Goal: Use online tool/utility: Utilize a website feature to perform a specific function

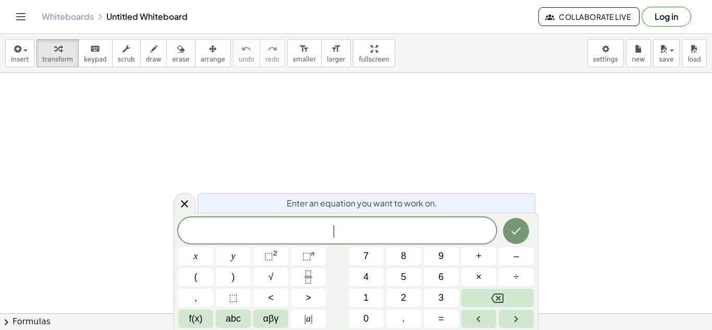
scroll to position [1, 0]
click at [515, 235] on icon "Done" at bounding box center [515, 231] width 13 height 13
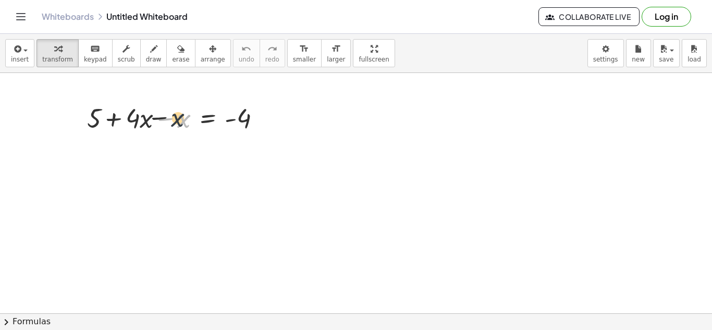
drag, startPoint x: 178, startPoint y: 122, endPoint x: 158, endPoint y: 120, distance: 19.4
click at [158, 120] on div at bounding box center [178, 116] width 193 height 35
click at [166, 116] on div at bounding box center [178, 116] width 193 height 35
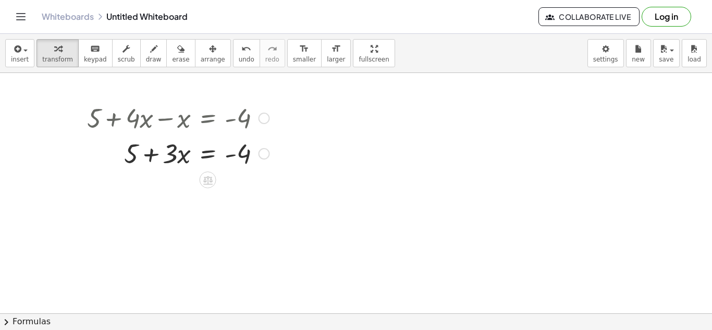
click at [131, 158] on div at bounding box center [178, 152] width 193 height 35
click at [235, 155] on div at bounding box center [178, 152] width 193 height 35
drag, startPoint x: 132, startPoint y: 160, endPoint x: 255, endPoint y: 163, distance: 123.0
click at [255, 163] on div at bounding box center [178, 152] width 193 height 35
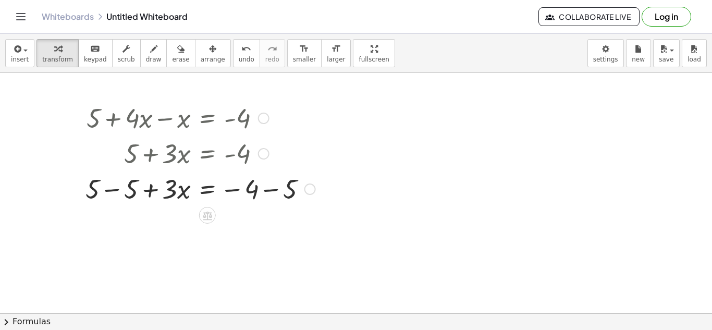
click at [112, 191] on div at bounding box center [200, 187] width 240 height 35
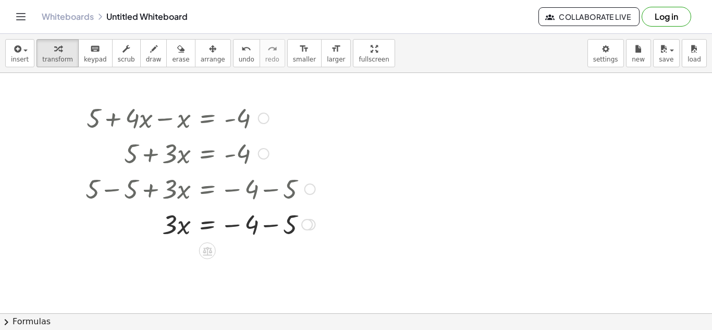
click at [272, 225] on div at bounding box center [200, 223] width 240 height 35
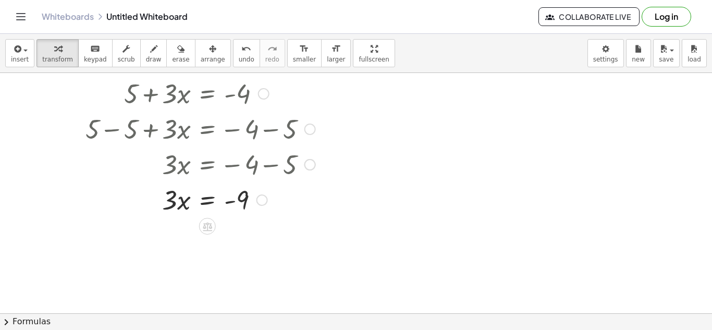
scroll to position [57, 0]
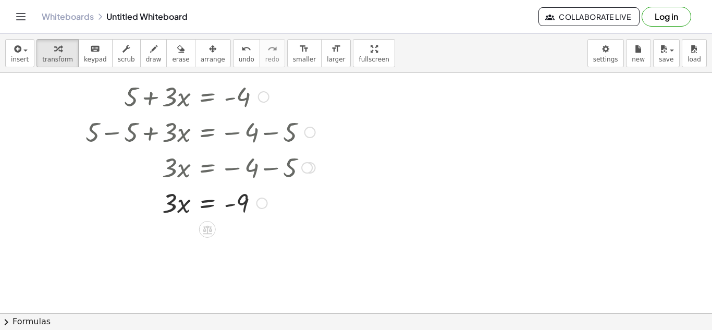
click at [173, 213] on div at bounding box center [200, 201] width 240 height 35
drag, startPoint x: 171, startPoint y: 206, endPoint x: 197, endPoint y: 223, distance: 31.5
drag, startPoint x: 182, startPoint y: 241, endPoint x: 166, endPoint y: 239, distance: 16.9
click at [166, 239] on div at bounding box center [200, 237] width 240 height 35
click at [178, 238] on div at bounding box center [200, 237] width 240 height 35
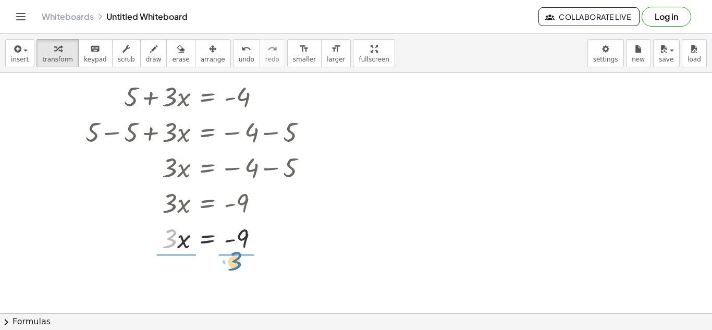
drag, startPoint x: 173, startPoint y: 238, endPoint x: 238, endPoint y: 260, distance: 68.5
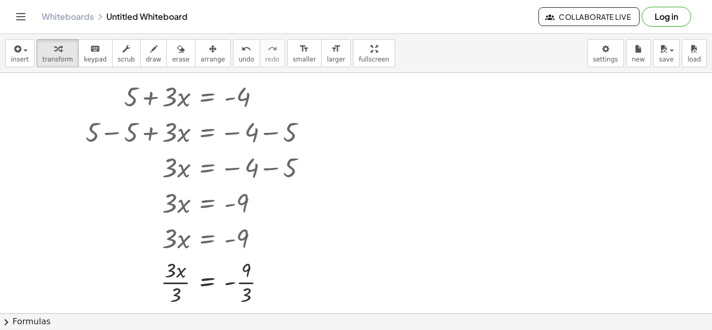
scroll to position [78, 0]
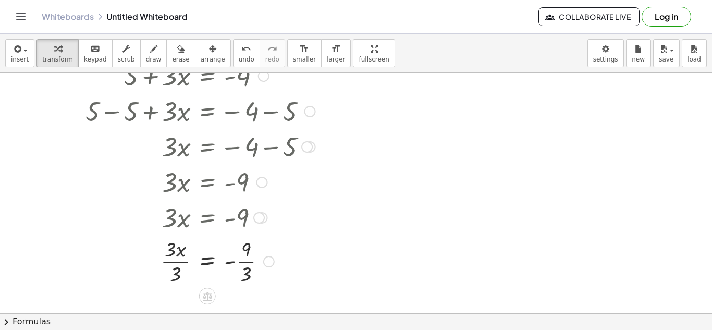
click at [261, 181] on div at bounding box center [261, 182] width 11 height 11
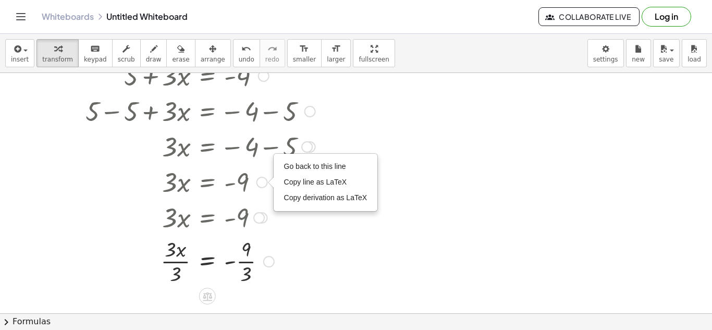
drag, startPoint x: 160, startPoint y: 179, endPoint x: 227, endPoint y: 194, distance: 69.0
click at [227, 194] on div at bounding box center [200, 181] width 240 height 35
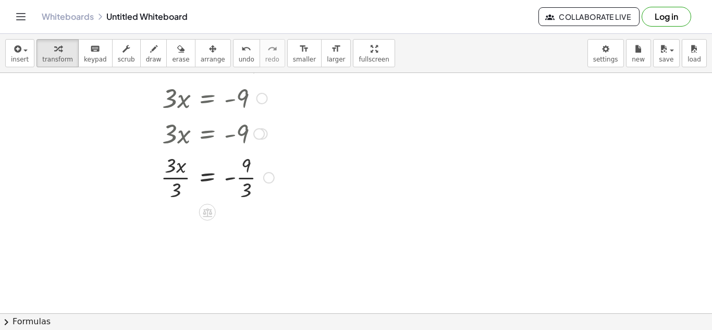
scroll to position [162, 0]
click at [259, 205] on div at bounding box center [356, 151] width 712 height 480
click at [230, 179] on div at bounding box center [200, 176] width 240 height 52
click at [245, 177] on div at bounding box center [200, 176] width 240 height 52
click at [177, 229] on div at bounding box center [200, 228] width 240 height 52
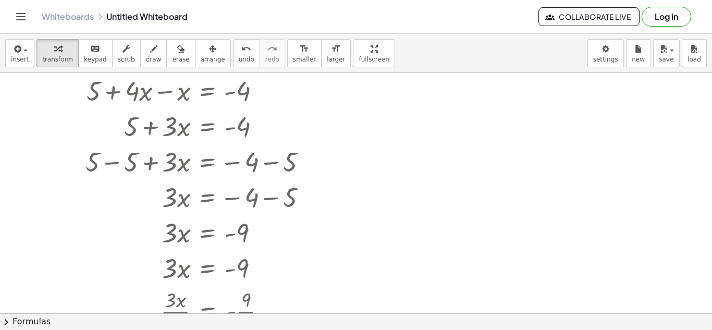
scroll to position [0, 0]
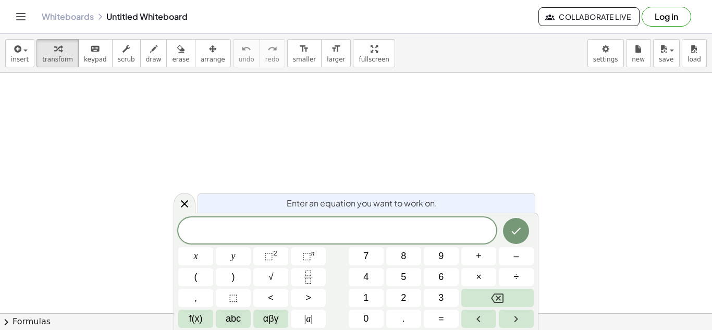
scroll to position [1, 0]
click at [518, 232] on icon "Done" at bounding box center [515, 231] width 13 height 13
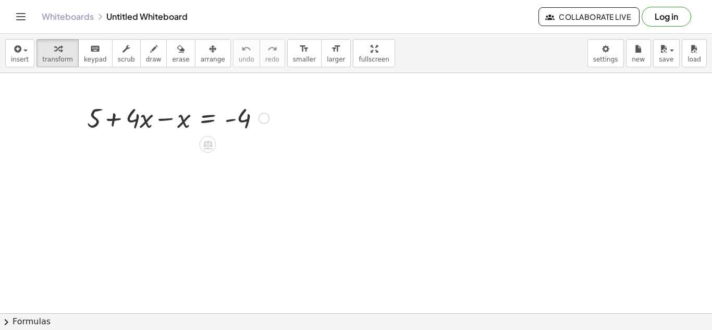
click at [168, 119] on div at bounding box center [178, 116] width 193 height 35
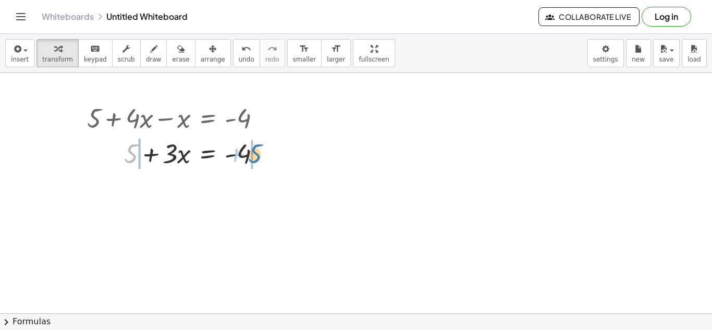
drag, startPoint x: 130, startPoint y: 151, endPoint x: 253, endPoint y: 153, distance: 123.5
click at [253, 153] on div at bounding box center [178, 152] width 193 height 35
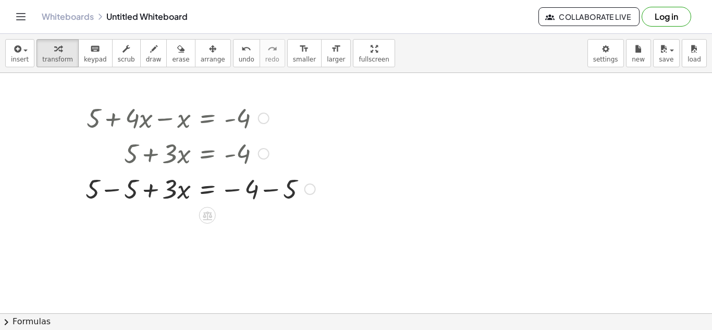
click at [109, 191] on div at bounding box center [200, 187] width 240 height 35
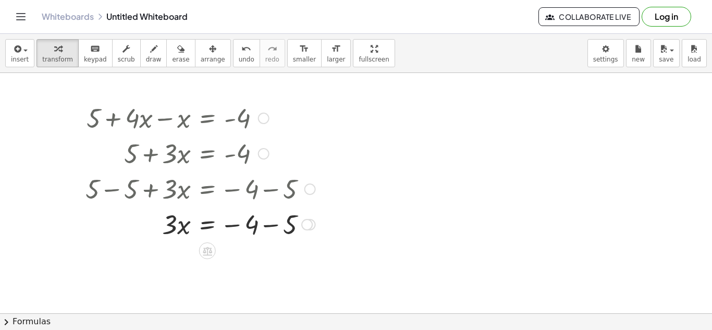
click at [270, 223] on div at bounding box center [200, 223] width 240 height 35
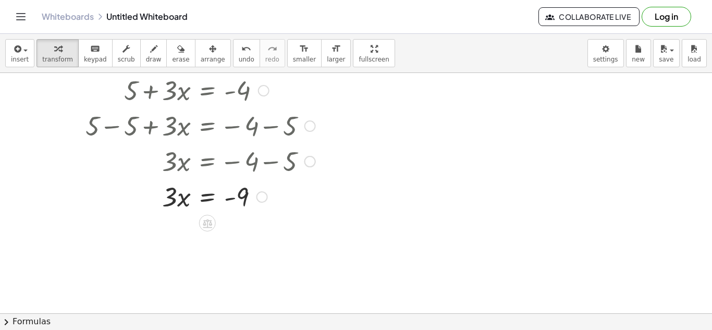
scroll to position [61, 0]
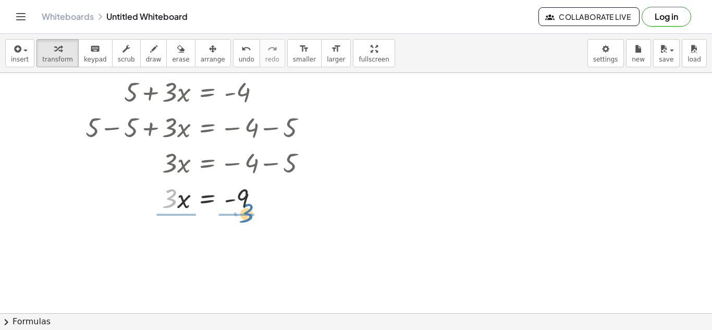
drag, startPoint x: 173, startPoint y: 203, endPoint x: 250, endPoint y: 218, distance: 78.5
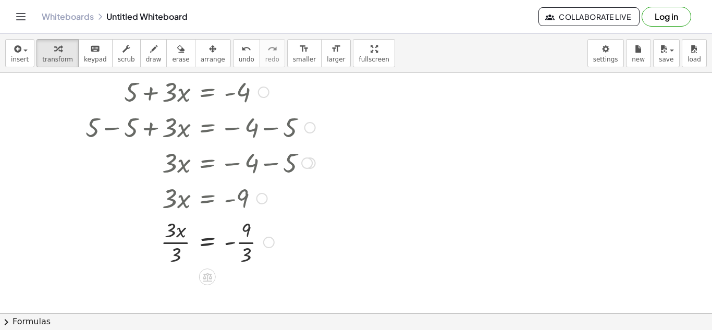
click at [244, 240] on div at bounding box center [200, 241] width 240 height 52
click at [178, 244] on div at bounding box center [200, 241] width 240 height 52
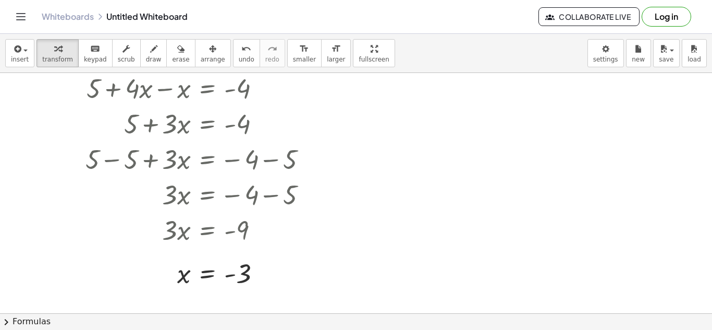
scroll to position [0, 0]
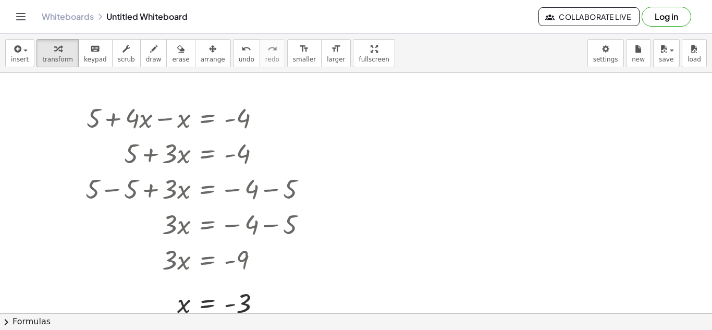
drag, startPoint x: 65, startPoint y: 69, endPoint x: 95, endPoint y: 84, distance: 33.8
click at [95, 84] on div "insert select one: Math Expression Function Text Youtube Video Graphing Geometr…" at bounding box center [356, 182] width 712 height 296
click at [172, 56] on span "erase" at bounding box center [180, 59] width 17 height 7
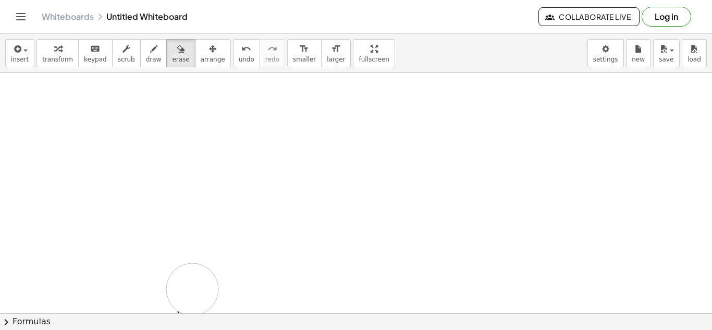
drag, startPoint x: 103, startPoint y: 114, endPoint x: 183, endPoint y: 289, distance: 192.1
click at [183, 289] on div at bounding box center [356, 313] width 712 height 480
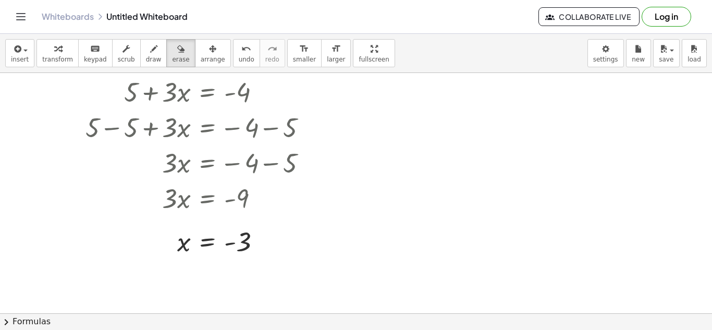
scroll to position [58, 0]
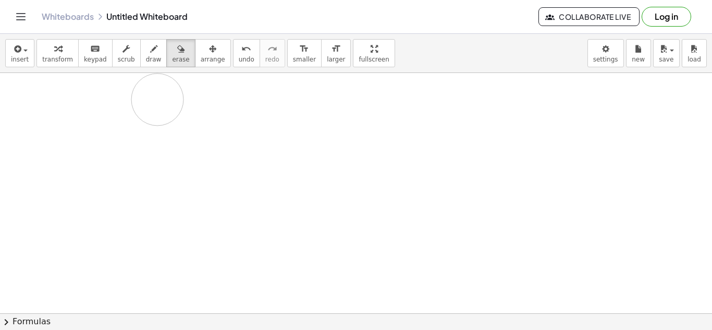
drag, startPoint x: 264, startPoint y: 246, endPoint x: 162, endPoint y: 106, distance: 173.4
click at [162, 106] on div at bounding box center [356, 255] width 712 height 480
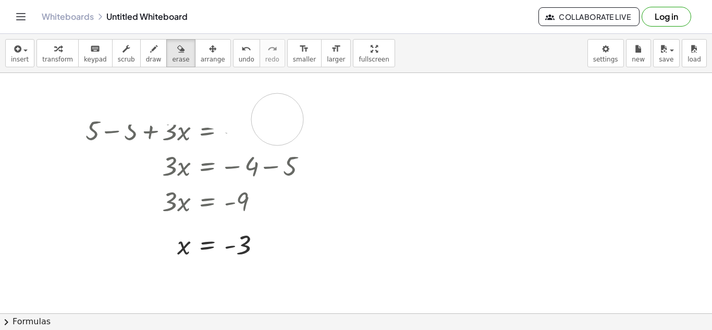
drag, startPoint x: 128, startPoint y: 98, endPoint x: 278, endPoint y: 119, distance: 152.0
click at [278, 119] on div at bounding box center [356, 255] width 712 height 480
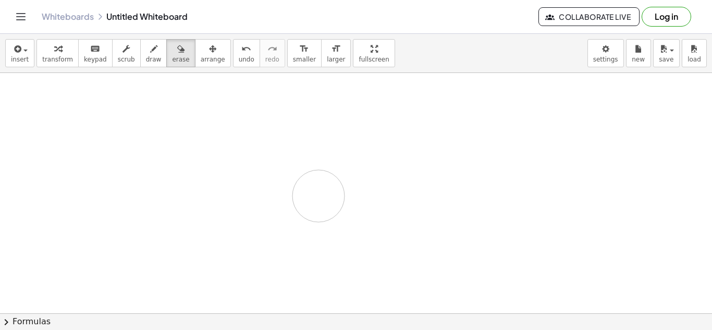
drag, startPoint x: 183, startPoint y: 108, endPoint x: 325, endPoint y: 200, distance: 168.3
click at [325, 200] on div at bounding box center [356, 255] width 712 height 480
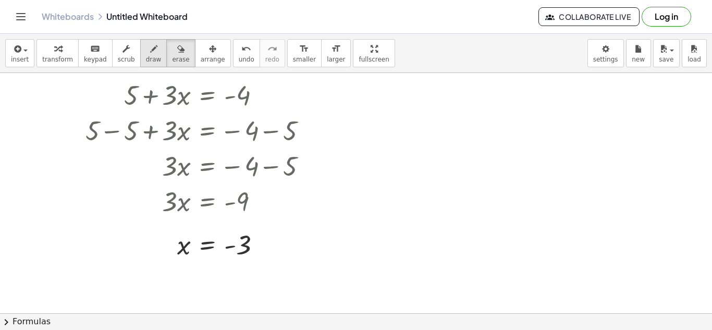
click at [146, 58] on span "draw" at bounding box center [154, 59] width 16 height 7
drag, startPoint x: 371, startPoint y: 110, endPoint x: 378, endPoint y: 147, distance: 37.1
click at [378, 147] on div at bounding box center [356, 255] width 712 height 480
click at [239, 61] on span "undo" at bounding box center [247, 59] width 16 height 7
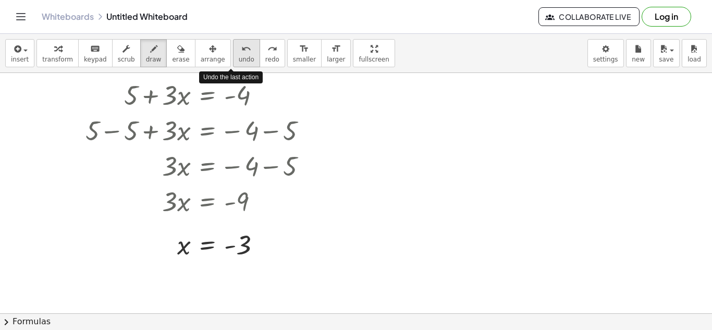
click at [239, 61] on span "undo" at bounding box center [247, 59] width 16 height 7
click at [239, 59] on span "undo" at bounding box center [247, 59] width 16 height 7
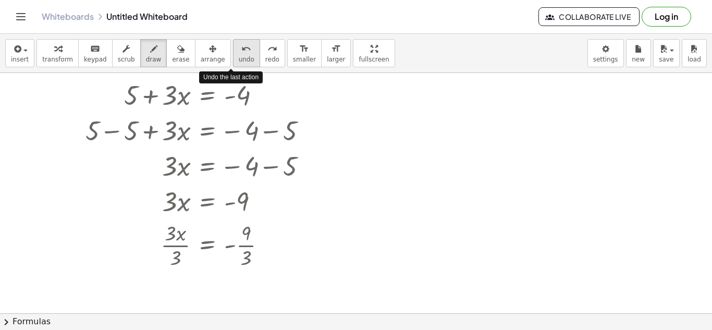
click at [239, 59] on span "undo" at bounding box center [247, 59] width 16 height 7
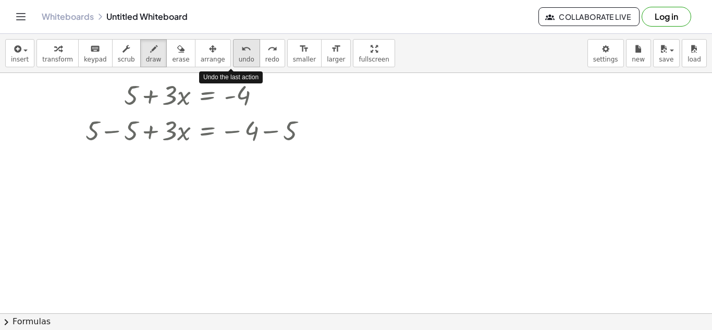
click at [239, 59] on span "undo" at bounding box center [247, 59] width 16 height 7
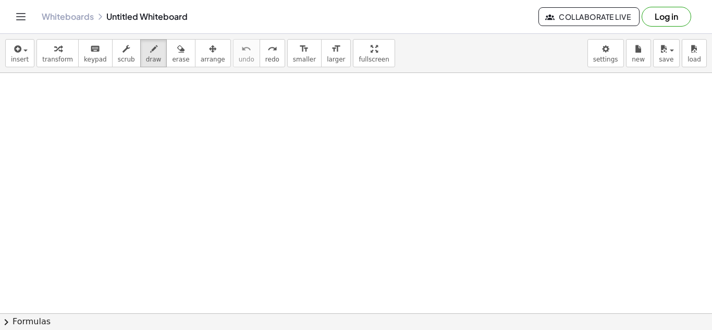
click at [239, 113] on div at bounding box center [356, 255] width 712 height 480
click at [372, 52] on div "insert select one: Math Expression Function Text Youtube Video Graphing Geometr…" at bounding box center [356, 53] width 712 height 39
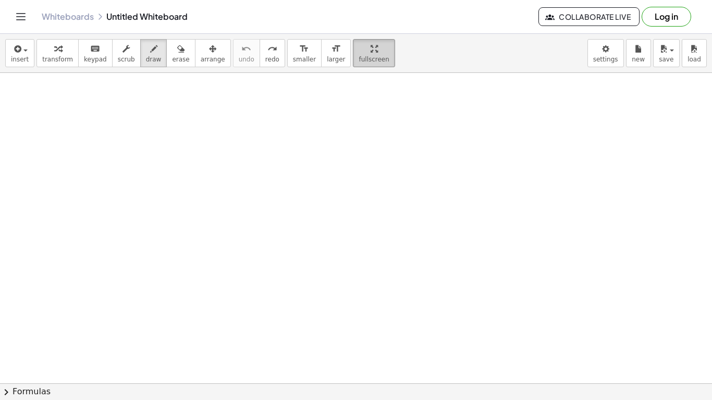
click at [367, 105] on div "insert select one: Math Expression Function Text Youtube Video Graphing Geometr…" at bounding box center [356, 217] width 712 height 366
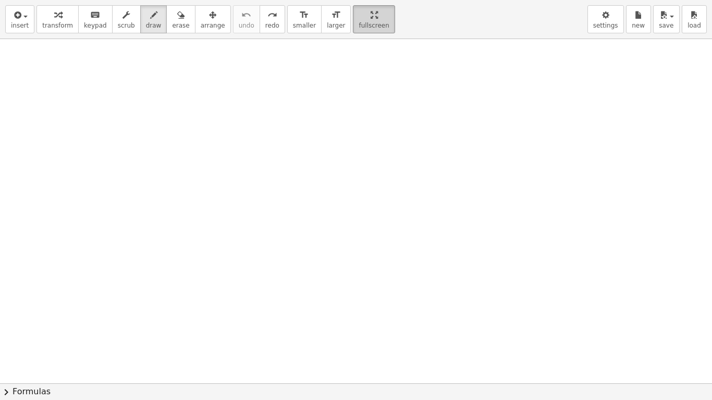
click at [353, 0] on html "Graspable Math Activities Get Started Activity Bank Assigned Work Classes White…" at bounding box center [356, 200] width 712 height 400
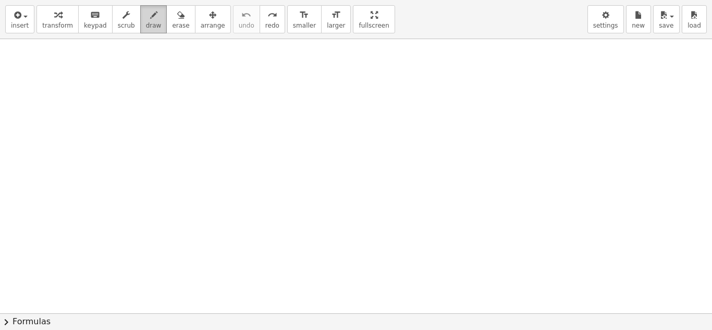
click at [151, 33] on button "draw" at bounding box center [153, 19] width 27 height 28
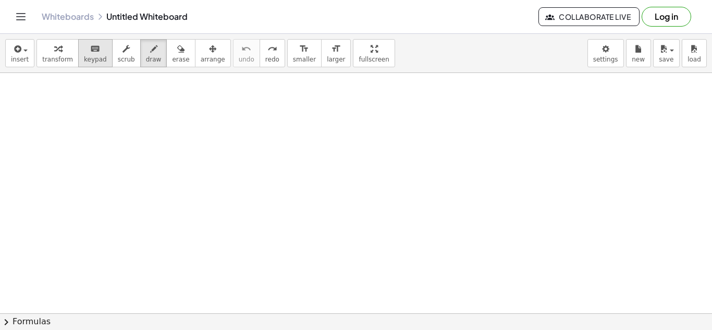
click at [91, 54] on icon "keyboard" at bounding box center [95, 49] width 10 height 13
click at [241, 151] on div at bounding box center [356, 255] width 712 height 480
click at [97, 63] on span "keypad" at bounding box center [95, 59] width 23 height 7
click at [53, 64] on button "transform" at bounding box center [57, 53] width 42 height 28
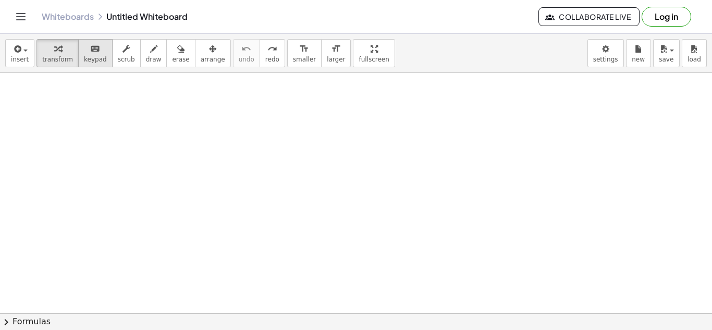
click at [84, 56] on span "keypad" at bounding box center [95, 59] width 23 height 7
click at [11, 59] on span "insert" at bounding box center [20, 59] width 18 height 7
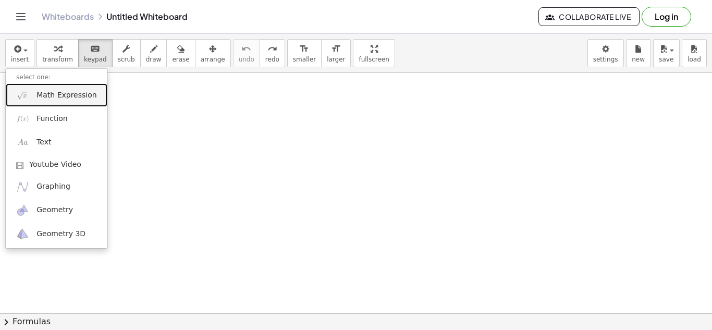
click at [68, 105] on link "Math Expression" at bounding box center [57, 94] width 102 height 23
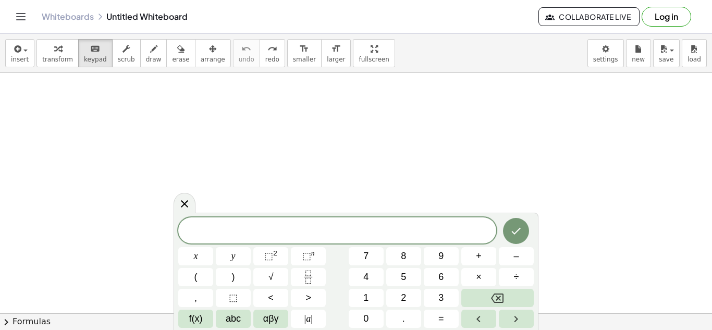
scroll to position [1, 0]
click at [520, 232] on icon "Done" at bounding box center [515, 231] width 13 height 13
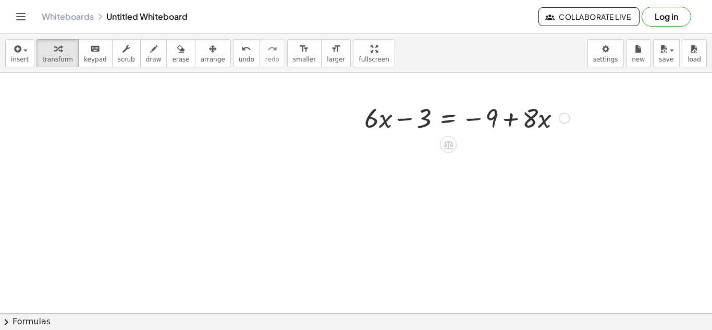
click at [510, 121] on div at bounding box center [467, 116] width 216 height 35
drag, startPoint x: 545, startPoint y: 123, endPoint x: 539, endPoint y: 136, distance: 14.4
drag, startPoint x: 533, startPoint y: 120, endPoint x: 545, endPoint y: 118, distance: 11.6
click at [545, 118] on div at bounding box center [467, 116] width 216 height 35
drag, startPoint x: 515, startPoint y: 118, endPoint x: 370, endPoint y: 140, distance: 145.9
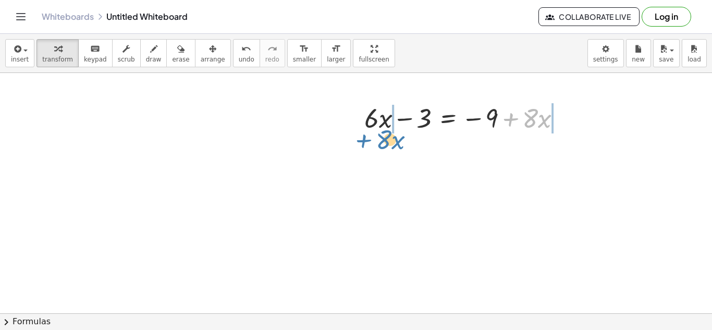
click at [370, 140] on div "+ 5 + · 4 · x − x = - 4 + · 8 · x + · 6 · x − 3 = − 9 + · 8 · x" at bounding box center [356, 255] width 712 height 480
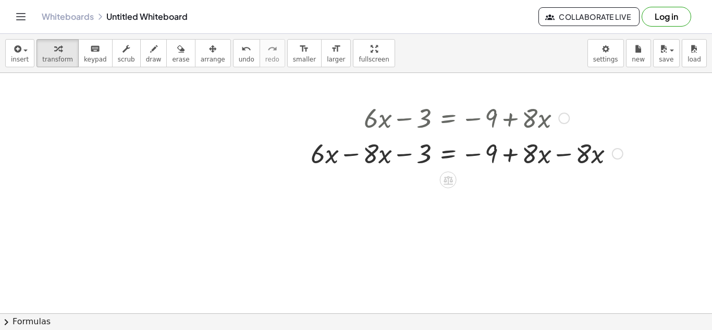
click at [351, 154] on div at bounding box center [466, 152] width 322 height 35
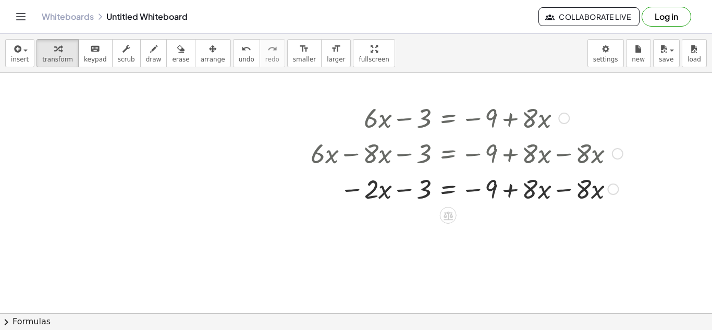
click at [564, 189] on div at bounding box center [466, 187] width 322 height 35
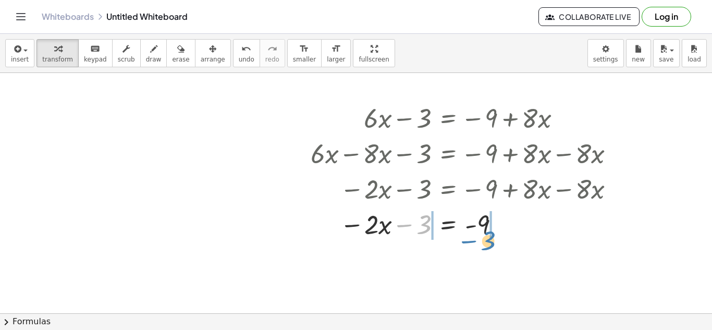
drag, startPoint x: 421, startPoint y: 226, endPoint x: 485, endPoint y: 242, distance: 65.9
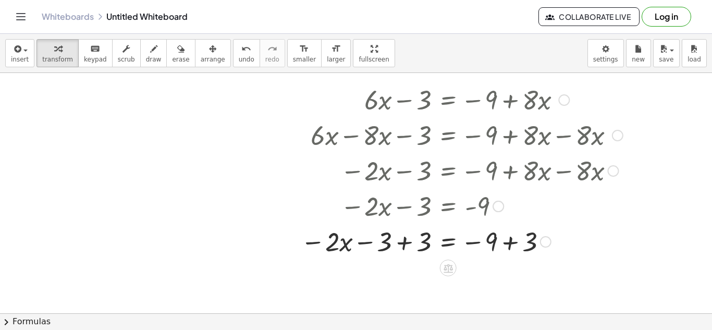
scroll to position [76, 0]
click at [406, 243] on div at bounding box center [461, 241] width 332 height 35
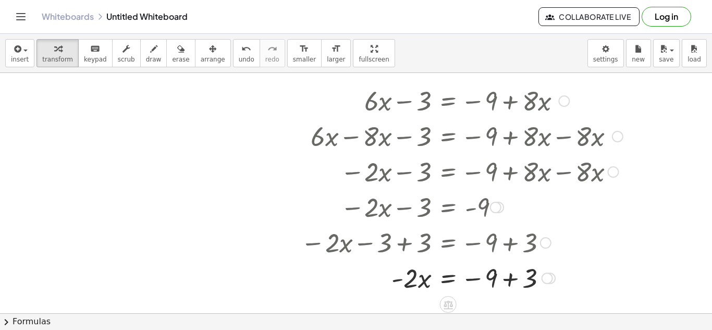
click at [510, 273] on div at bounding box center [461, 276] width 332 height 35
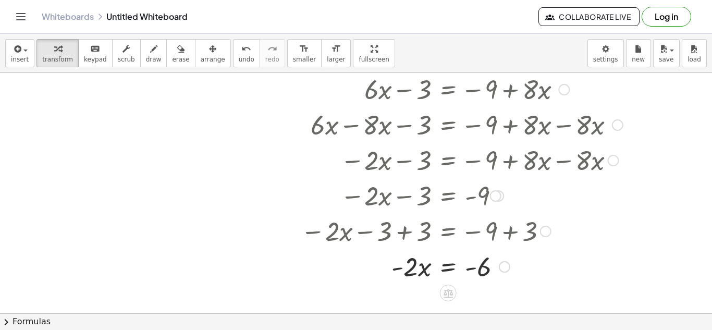
scroll to position [90, 0]
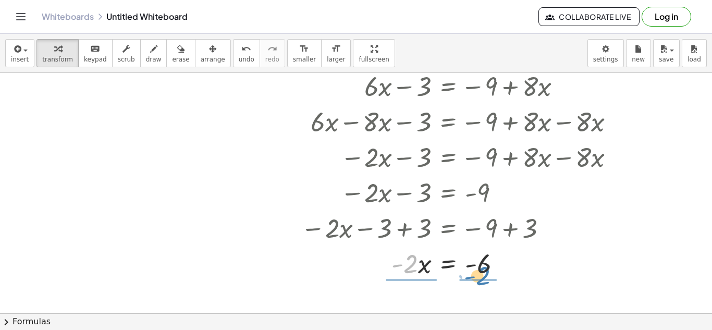
drag, startPoint x: 416, startPoint y: 268, endPoint x: 489, endPoint y: 280, distance: 73.5
click at [407, 264] on div at bounding box center [461, 262] width 332 height 52
click at [489, 262] on div at bounding box center [461, 262] width 332 height 52
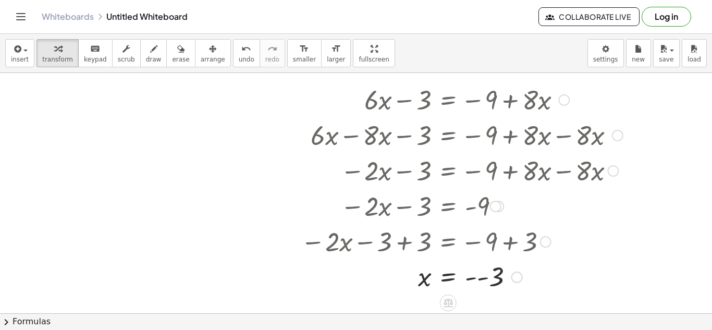
scroll to position [77, 0]
click at [474, 279] on div at bounding box center [461, 275] width 332 height 34
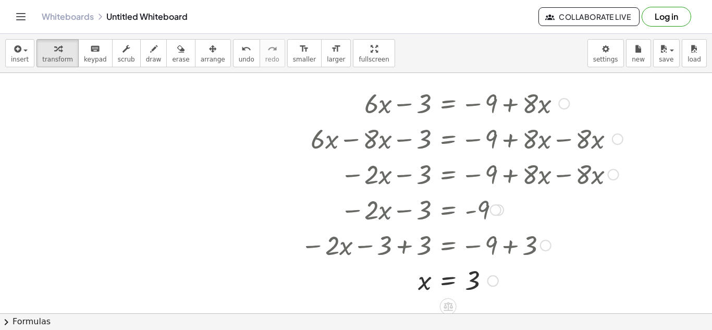
scroll to position [70, 0]
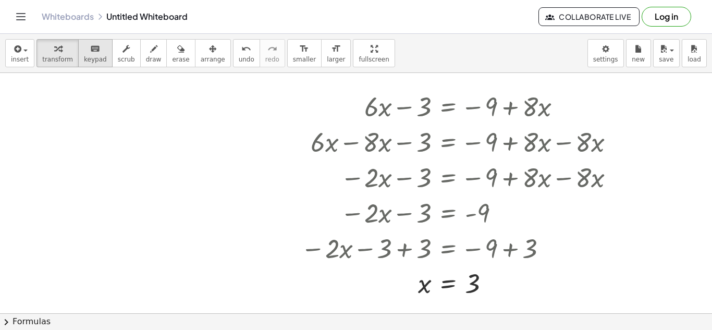
click at [86, 60] on span "keypad" at bounding box center [95, 59] width 23 height 7
click at [88, 60] on span "keypad" at bounding box center [95, 59] width 23 height 7
click at [86, 61] on span "keypad" at bounding box center [95, 59] width 23 height 7
click at [233, 60] on button "undo undo" at bounding box center [246, 53] width 27 height 28
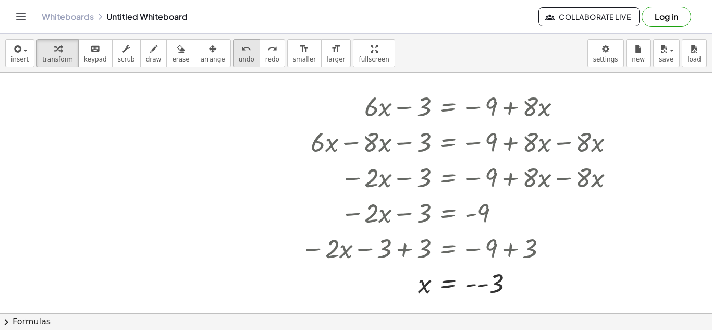
click at [233, 60] on button "undo undo" at bounding box center [246, 53] width 27 height 28
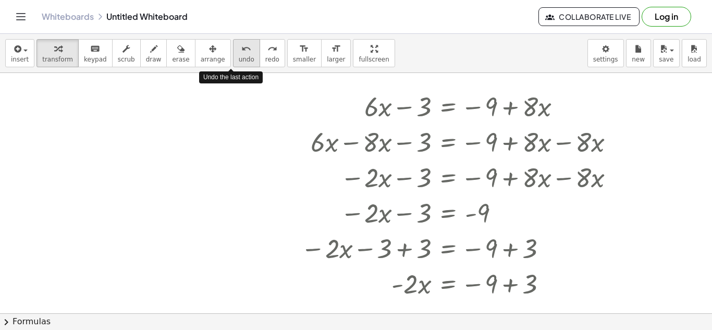
click at [233, 60] on button "undo undo" at bounding box center [246, 53] width 27 height 28
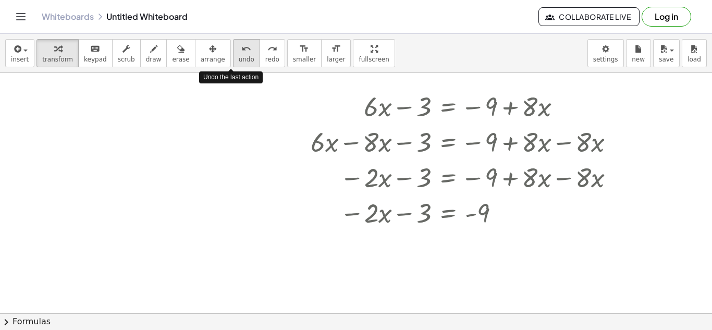
click at [233, 60] on button "undo undo" at bounding box center [246, 53] width 27 height 28
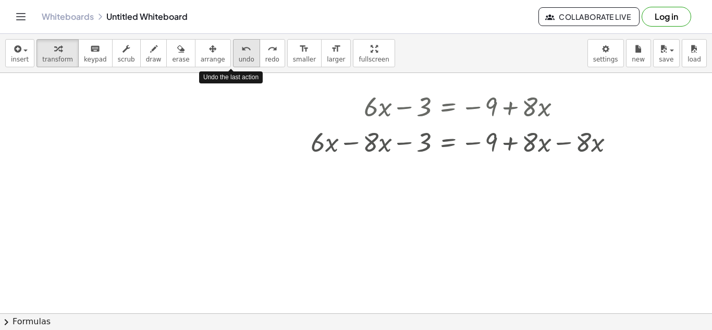
click at [233, 60] on button "undo undo" at bounding box center [246, 53] width 27 height 28
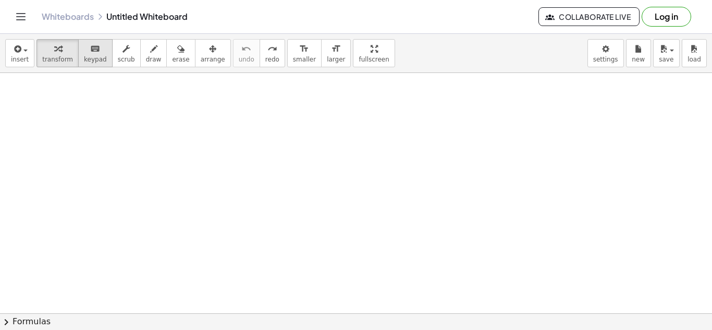
click at [80, 63] on button "keyboard keypad" at bounding box center [95, 53] width 34 height 28
click at [26, 57] on span "insert" at bounding box center [20, 59] width 18 height 7
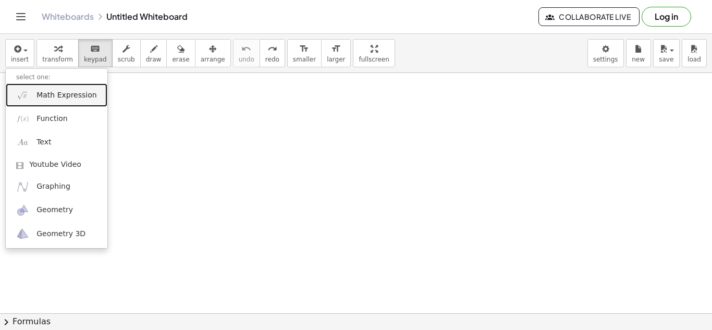
click at [67, 102] on link "Math Expression" at bounding box center [57, 94] width 102 height 23
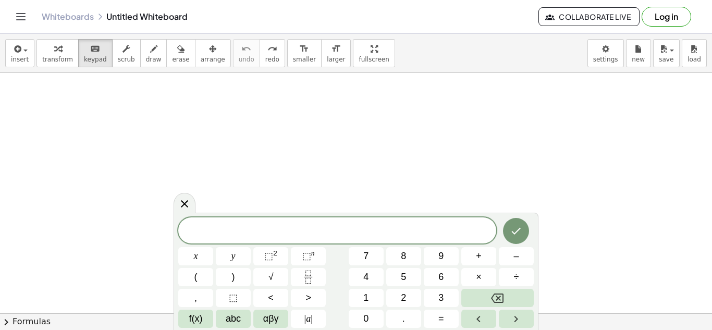
scroll to position [1, 0]
click at [516, 232] on icon "Done" at bounding box center [516, 231] width 9 height 7
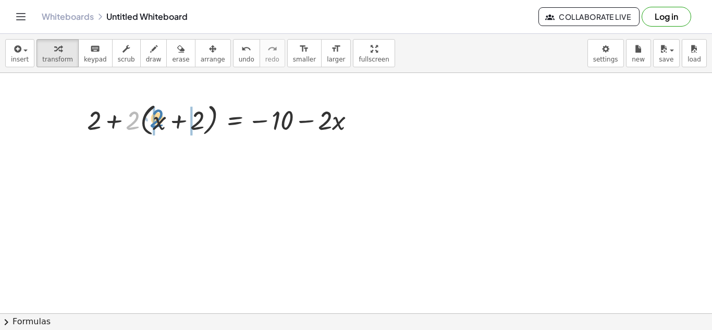
drag, startPoint x: 135, startPoint y: 123, endPoint x: 159, endPoint y: 121, distance: 24.1
click at [159, 121] on div at bounding box center [225, 119] width 287 height 40
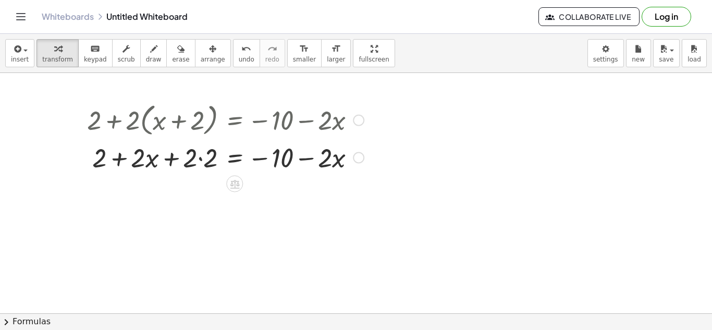
click at [197, 159] on div at bounding box center [225, 156] width 287 height 35
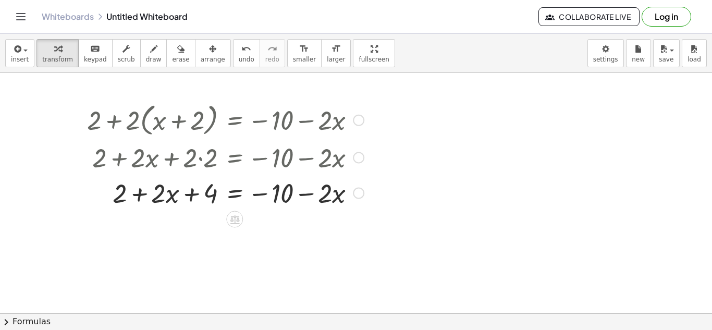
click at [198, 194] on div at bounding box center [225, 192] width 287 height 35
click at [138, 190] on div at bounding box center [225, 192] width 287 height 35
drag, startPoint x: 120, startPoint y: 190, endPoint x: 226, endPoint y: 199, distance: 106.2
click at [226, 199] on div at bounding box center [225, 192] width 287 height 35
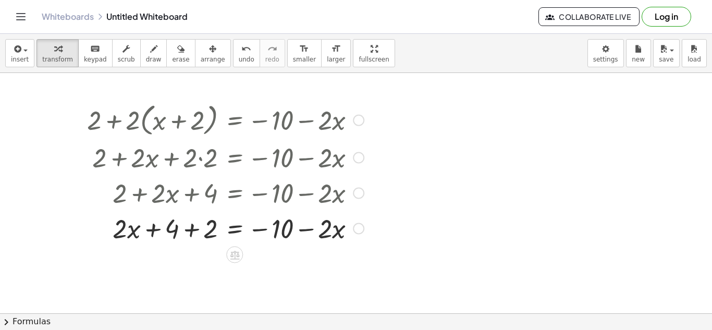
click at [190, 227] on div at bounding box center [225, 227] width 287 height 35
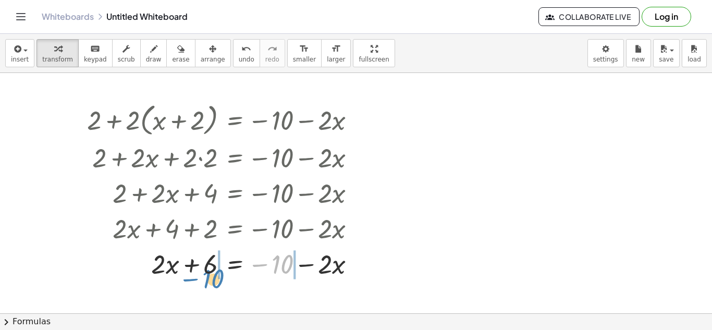
drag, startPoint x: 277, startPoint y: 266, endPoint x: 208, endPoint y: 280, distance: 70.2
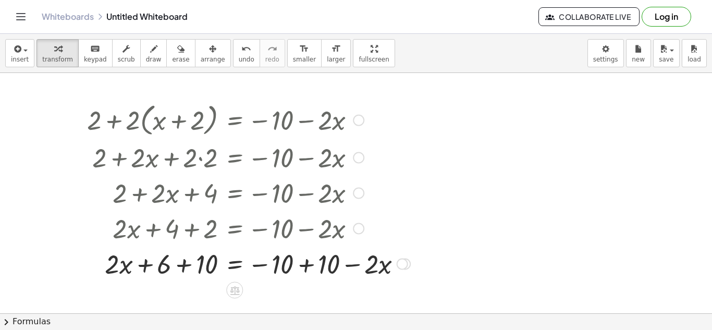
click at [303, 265] on div at bounding box center [248, 262] width 333 height 35
click at [191, 271] on div at bounding box center [225, 262] width 287 height 35
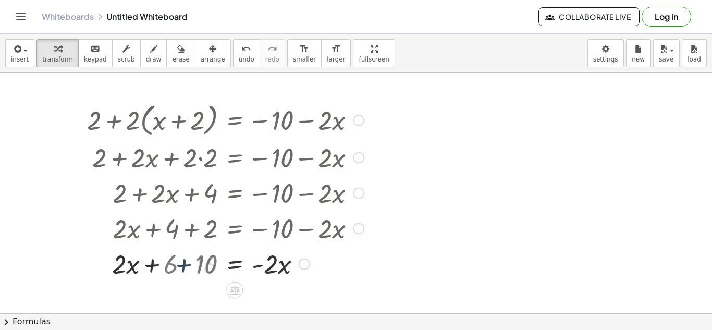
click at [185, 266] on div at bounding box center [225, 262] width 287 height 35
click at [359, 191] on div at bounding box center [358, 193] width 11 height 11
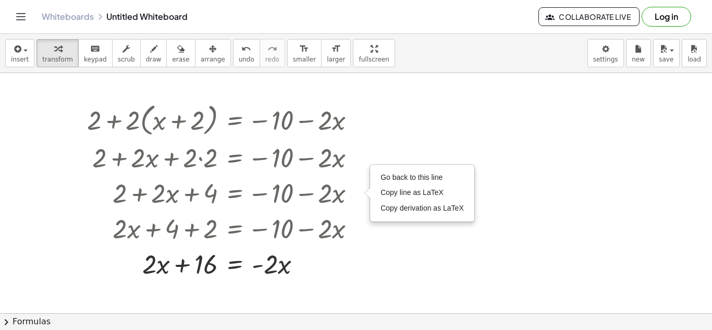
click at [405, 251] on div at bounding box center [356, 243] width 712 height 480
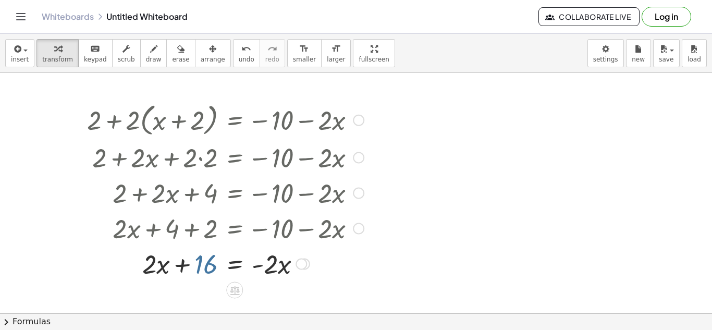
click at [203, 265] on div at bounding box center [225, 262] width 287 height 35
click at [239, 49] on div "undo" at bounding box center [247, 48] width 16 height 13
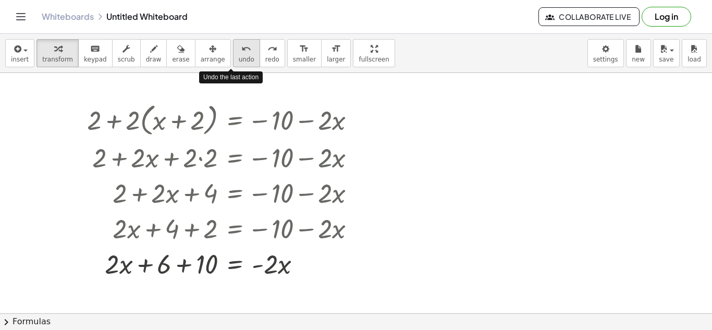
click at [239, 49] on div "undo" at bounding box center [247, 48] width 16 height 13
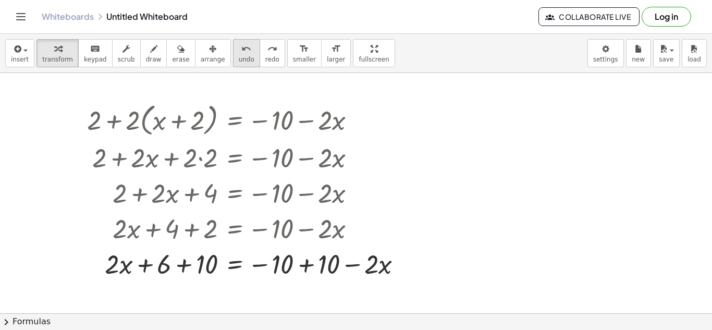
click at [239, 56] on span "undo" at bounding box center [247, 59] width 16 height 7
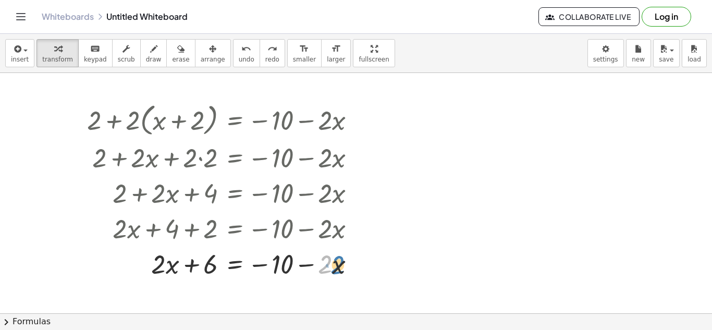
drag, startPoint x: 328, startPoint y: 268, endPoint x: 340, endPoint y: 268, distance: 12.0
click at [340, 268] on div at bounding box center [225, 262] width 287 height 35
drag, startPoint x: 311, startPoint y: 265, endPoint x: 313, endPoint y: 275, distance: 9.5
click at [313, 275] on div at bounding box center [225, 262] width 287 height 35
drag, startPoint x: 310, startPoint y: 263, endPoint x: 167, endPoint y: 290, distance: 145.2
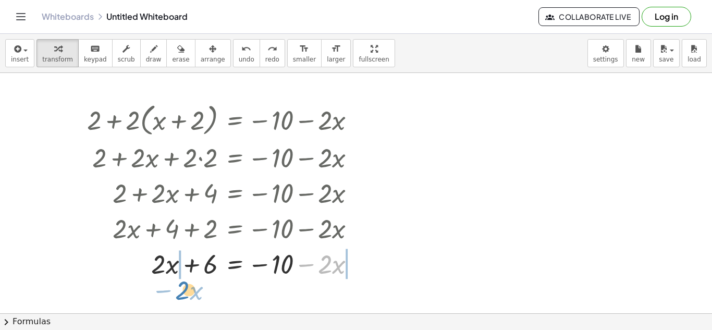
click at [167, 290] on div "+ 5 + · 4 · x − x = - 4 + 2 + · 2 · ( + x + 2 ) = − 10 − · 2 · x + 2 + · 2 · x …" at bounding box center [356, 243] width 712 height 480
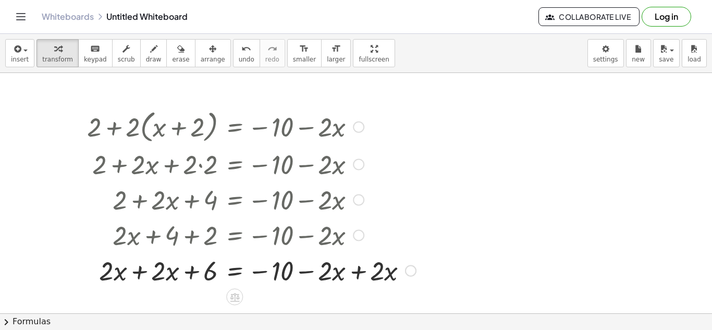
scroll to position [63, 0]
click at [141, 271] on div at bounding box center [251, 270] width 339 height 35
click at [357, 269] on div at bounding box center [251, 270] width 339 height 35
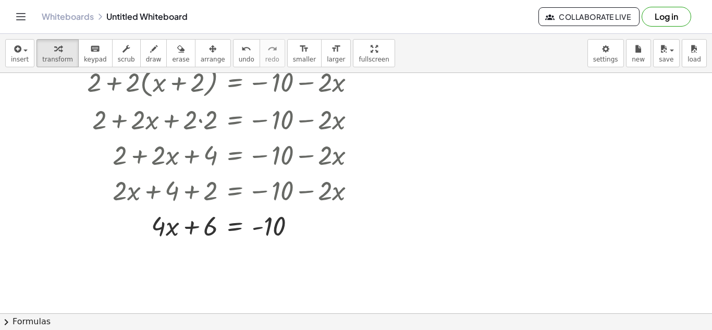
scroll to position [108, 0]
drag, startPoint x: 208, startPoint y: 232, endPoint x: 277, endPoint y: 246, distance: 70.3
click at [277, 246] on div "+ 5 + · 4 · x − x = - 4 + 2 + · 2 · ( + x + 2 ) = − 10 − · 2 · x + 2 + · 2 · x …" at bounding box center [356, 205] width 712 height 480
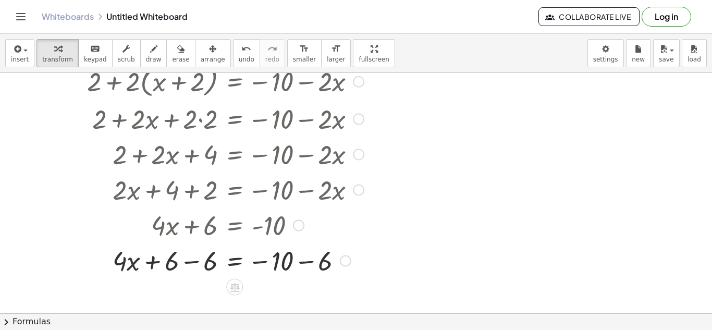
click at [193, 263] on div at bounding box center [225, 259] width 287 height 35
click at [306, 261] on div at bounding box center [225, 259] width 287 height 35
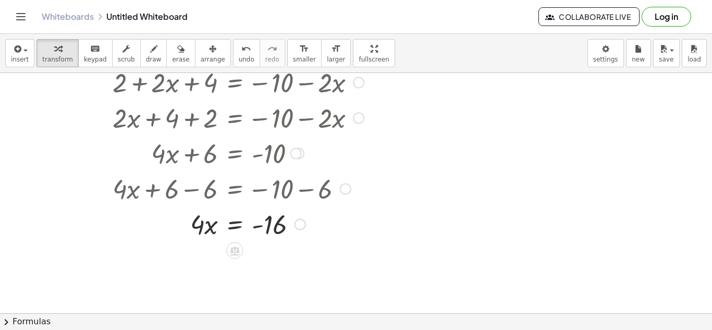
scroll to position [181, 0]
click at [209, 228] on div at bounding box center [225, 222] width 287 height 35
drag, startPoint x: 199, startPoint y: 224, endPoint x: 272, endPoint y: 243, distance: 75.8
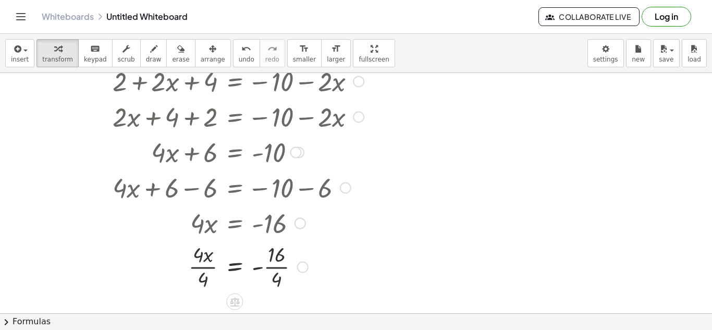
click at [208, 269] on div at bounding box center [225, 266] width 287 height 52
click at [282, 266] on div at bounding box center [225, 266] width 287 height 52
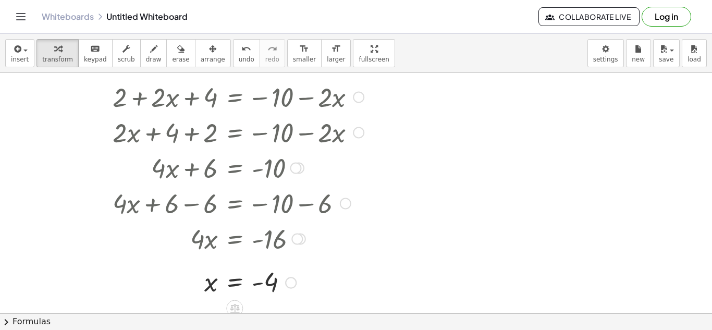
scroll to position [169, 0]
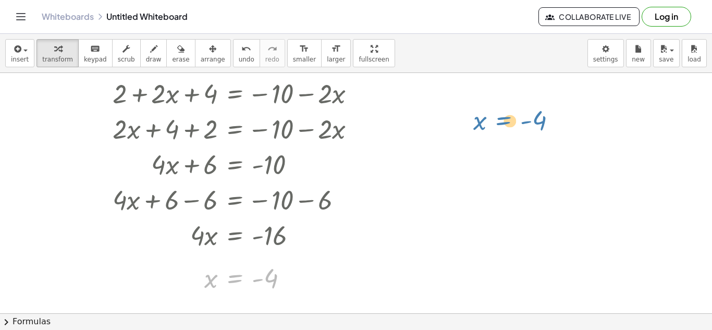
drag, startPoint x: 240, startPoint y: 276, endPoint x: 508, endPoint y: 113, distance: 314.2
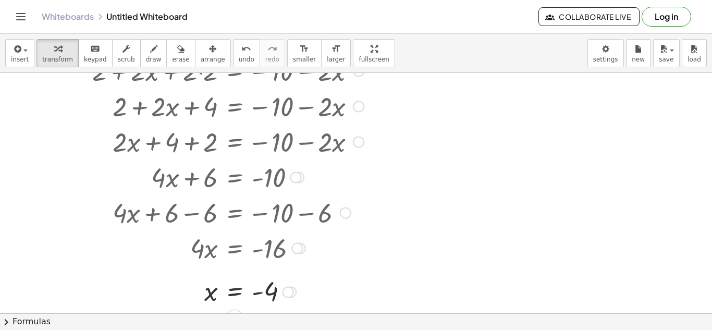
scroll to position [154, 0]
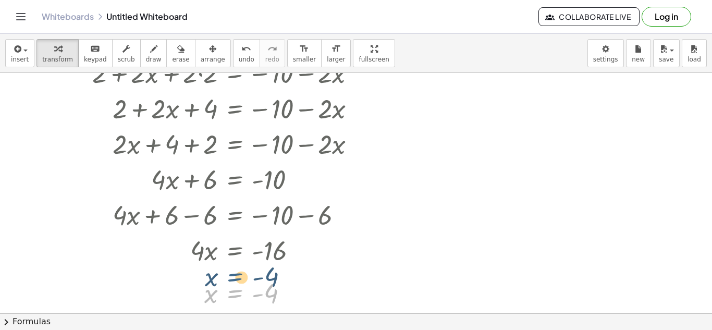
drag, startPoint x: 236, startPoint y: 292, endPoint x: 235, endPoint y: 271, distance: 20.3
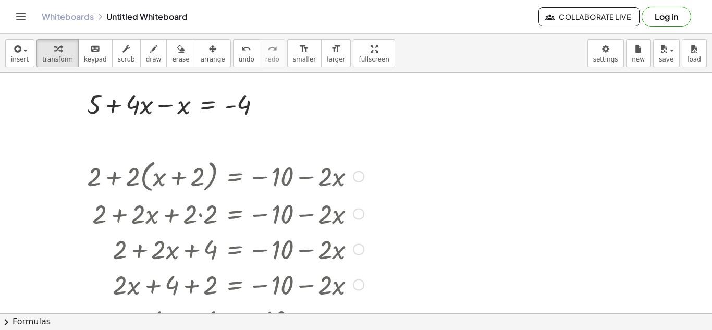
scroll to position [13, 0]
click at [261, 98] on div at bounding box center [178, 103] width 193 height 35
click at [263, 103] on div at bounding box center [263, 104] width 11 height 11
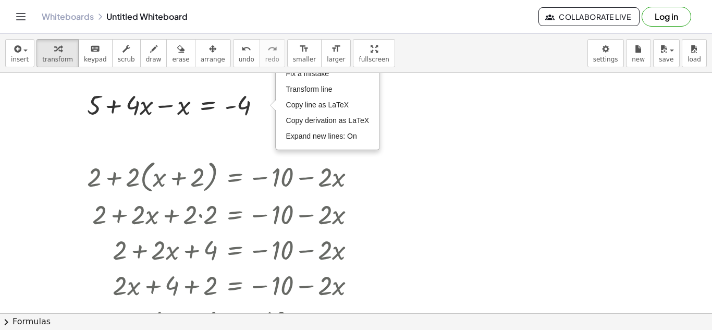
click at [482, 139] on div at bounding box center [356, 300] width 712 height 480
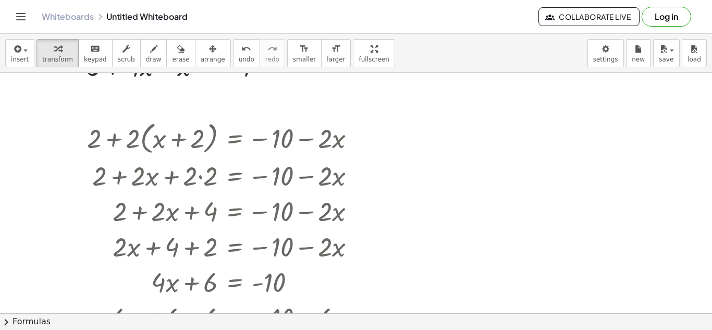
scroll to position [0, 0]
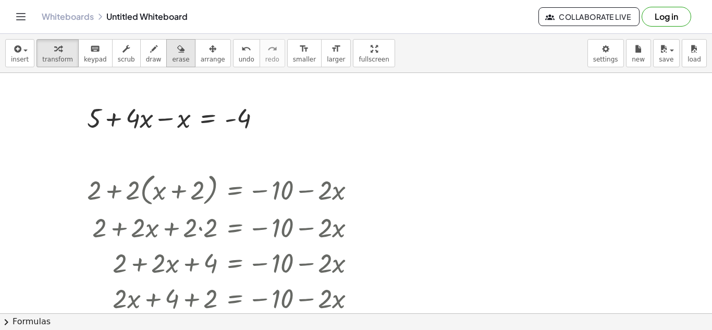
click at [172, 57] on span "erase" at bounding box center [180, 59] width 17 height 7
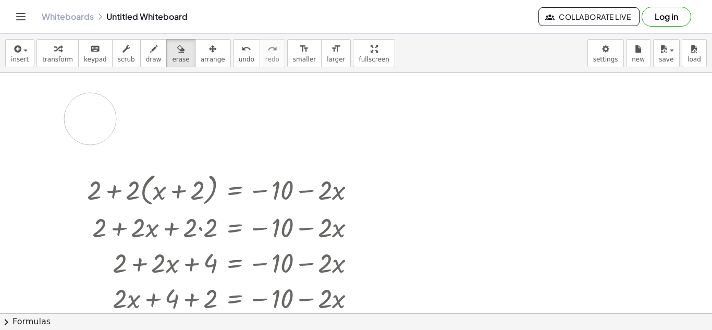
drag, startPoint x: 266, startPoint y: 123, endPoint x: 89, endPoint y: 120, distance: 177.1
click at [89, 120] on div at bounding box center [356, 313] width 712 height 480
drag, startPoint x: 102, startPoint y: 111, endPoint x: 146, endPoint y: 117, distance: 44.6
click at [146, 117] on div at bounding box center [356, 313] width 712 height 480
click at [146, 118] on div at bounding box center [356, 313] width 712 height 480
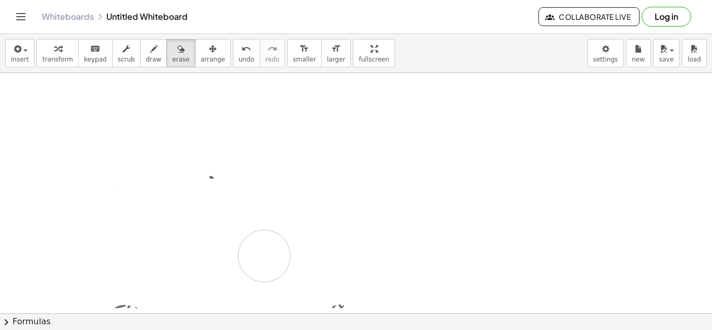
drag, startPoint x: 146, startPoint y: 118, endPoint x: 267, endPoint y: 258, distance: 184.3
click at [267, 258] on div at bounding box center [356, 313] width 712 height 480
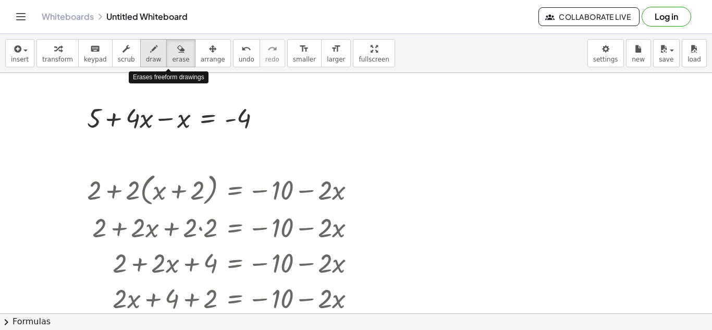
click at [153, 49] on button "draw" at bounding box center [153, 53] width 27 height 28
drag, startPoint x: 110, startPoint y: 132, endPoint x: 121, endPoint y: 133, distance: 11.0
click at [121, 133] on div at bounding box center [356, 313] width 712 height 480
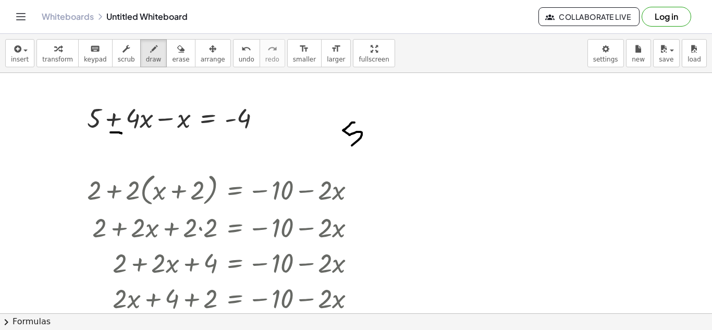
drag, startPoint x: 354, startPoint y: 122, endPoint x: 345, endPoint y: 147, distance: 26.7
click at [345, 147] on div at bounding box center [356, 313] width 712 height 480
drag, startPoint x: 379, startPoint y: 127, endPoint x: 381, endPoint y: 135, distance: 8.6
click at [381, 135] on div at bounding box center [356, 313] width 712 height 480
drag, startPoint x: 374, startPoint y: 131, endPoint x: 412, endPoint y: 129, distance: 37.6
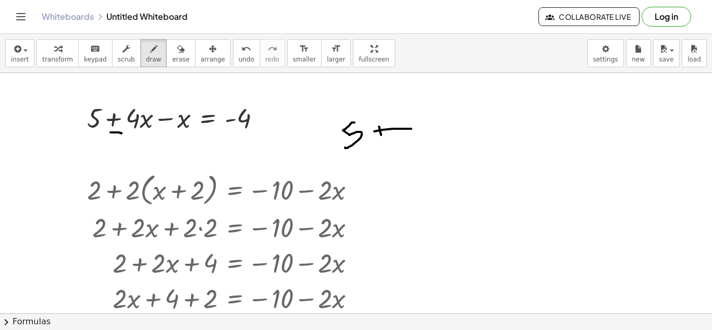
click at [412, 129] on div at bounding box center [356, 313] width 712 height 480
click at [419, 134] on div at bounding box center [356, 313] width 712 height 480
drag, startPoint x: 433, startPoint y: 116, endPoint x: 432, endPoint y: 148, distance: 32.8
click at [432, 148] on div at bounding box center [356, 313] width 712 height 480
drag, startPoint x: 442, startPoint y: 136, endPoint x: 466, endPoint y: 140, distance: 24.2
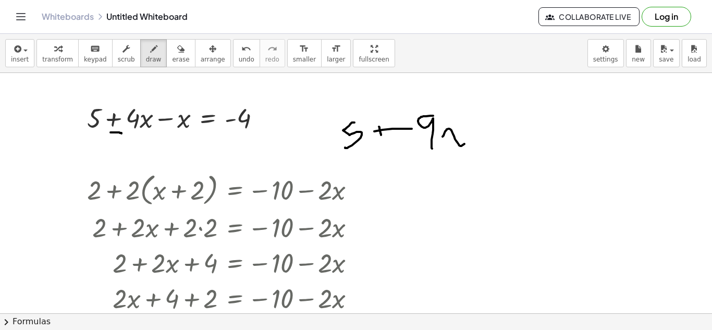
click at [466, 140] on div at bounding box center [356, 313] width 712 height 480
drag, startPoint x: 460, startPoint y: 129, endPoint x: 438, endPoint y: 149, distance: 30.2
click at [438, 149] on div at bounding box center [356, 313] width 712 height 480
drag, startPoint x: 479, startPoint y: 131, endPoint x: 517, endPoint y: 124, distance: 38.5
click at [517, 124] on div at bounding box center [356, 313] width 712 height 480
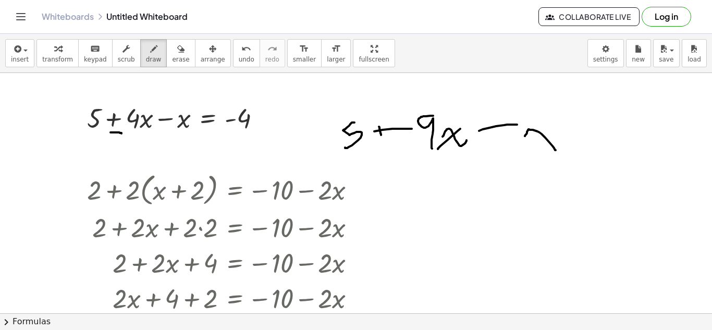
drag, startPoint x: 525, startPoint y: 136, endPoint x: 555, endPoint y: 150, distance: 33.8
click at [555, 150] on div at bounding box center [356, 313] width 712 height 480
drag, startPoint x: 554, startPoint y: 130, endPoint x: 535, endPoint y: 147, distance: 25.4
click at [535, 147] on div at bounding box center [356, 313] width 712 height 480
click at [565, 139] on div at bounding box center [356, 313] width 712 height 480
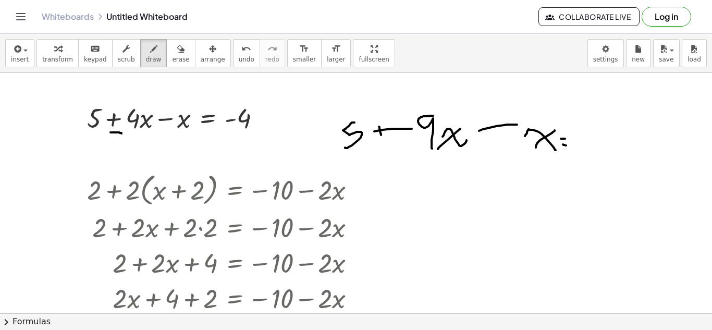
drag, startPoint x: 563, startPoint y: 144, endPoint x: 569, endPoint y: 146, distance: 6.4
click at [569, 146] on div at bounding box center [356, 313] width 712 height 480
drag, startPoint x: 577, startPoint y: 139, endPoint x: 584, endPoint y: 138, distance: 7.3
click at [584, 138] on div at bounding box center [356, 313] width 712 height 480
drag, startPoint x: 596, startPoint y: 129, endPoint x: 595, endPoint y: 154, distance: 24.5
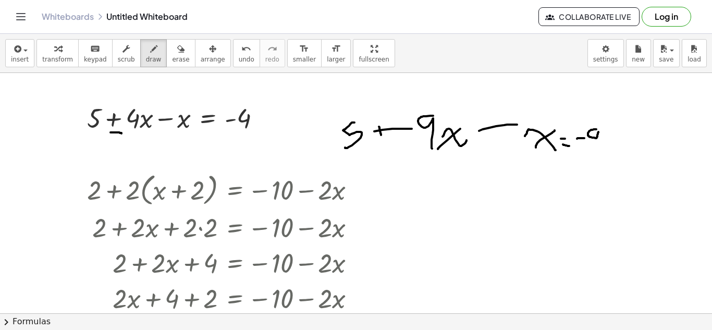
click at [595, 154] on div at bounding box center [356, 313] width 712 height 480
click at [195, 56] on button "arrange" at bounding box center [213, 53] width 36 height 28
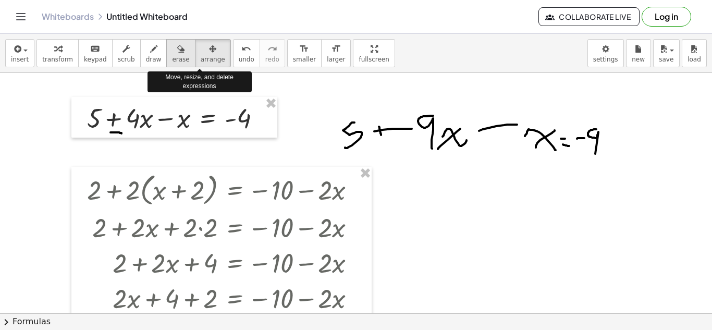
click at [173, 56] on span "erase" at bounding box center [180, 59] width 17 height 7
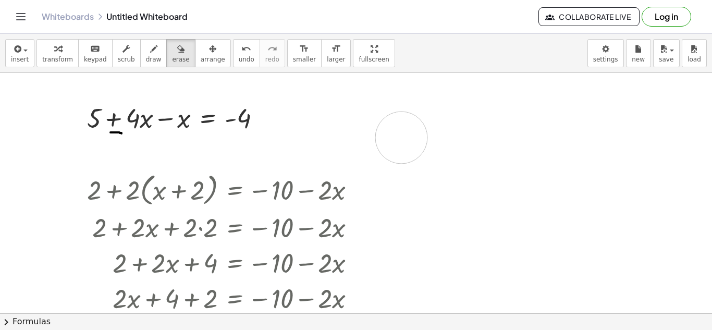
drag, startPoint x: 375, startPoint y: 116, endPoint x: 401, endPoint y: 138, distance: 34.0
click at [401, 138] on div at bounding box center [356, 313] width 712 height 480
click at [201, 56] on span "arrange" at bounding box center [213, 59] width 24 height 7
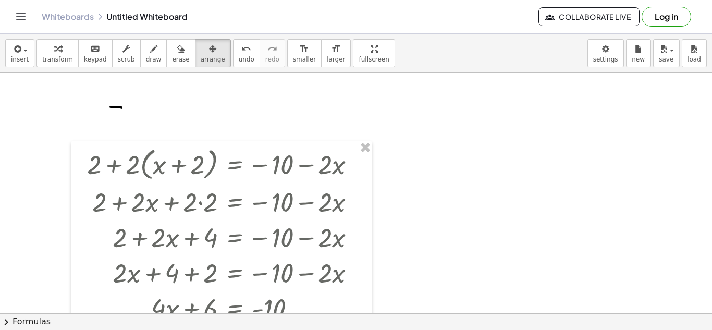
scroll to position [26, 0]
click at [178, 54] on button "erase" at bounding box center [180, 53] width 29 height 28
drag, startPoint x: 119, startPoint y: 100, endPoint x: 116, endPoint y: 106, distance: 7.0
click at [116, 106] on div at bounding box center [356, 287] width 712 height 480
click at [195, 66] on button "arrange" at bounding box center [213, 53] width 36 height 28
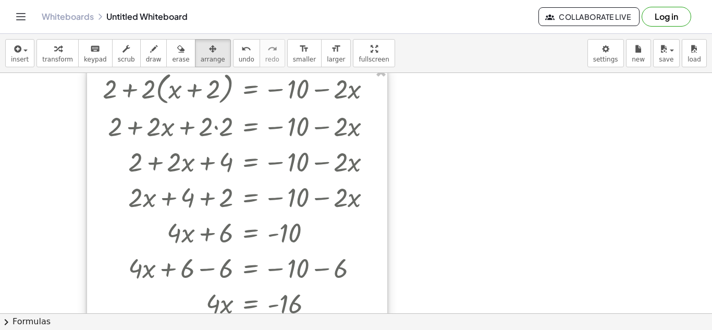
drag, startPoint x: 251, startPoint y: 143, endPoint x: 266, endPoint y: 69, distance: 76.1
click at [266, 69] on div "insert select one: Math Expression Function Text Youtube Video Graphing Geometr…" at bounding box center [356, 182] width 712 height 296
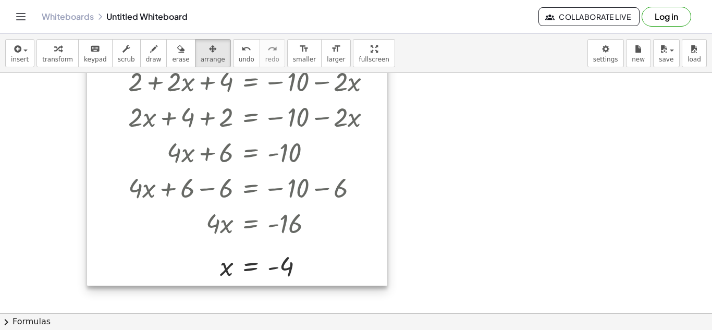
scroll to position [106, 0]
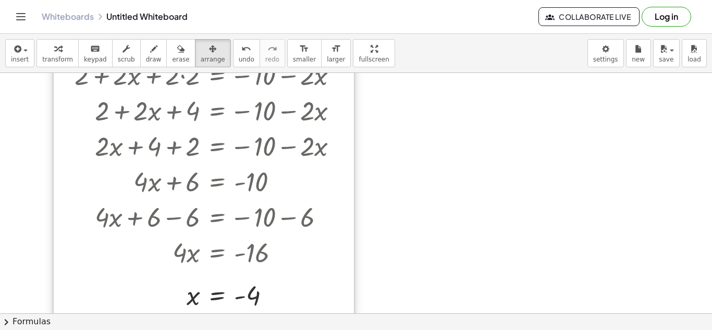
drag, startPoint x: 383, startPoint y: 283, endPoint x: 348, endPoint y: 310, distance: 44.2
click at [348, 310] on div at bounding box center [204, 165] width 300 height 300
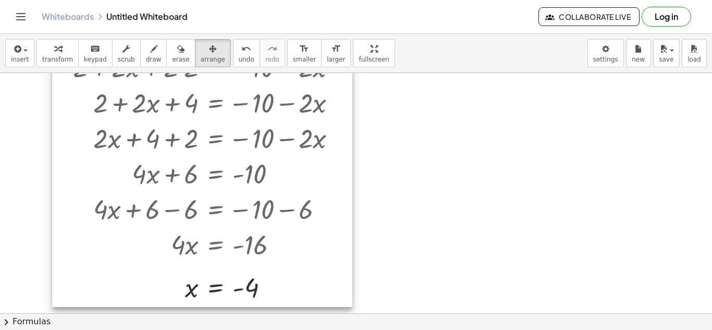
scroll to position [115, 0]
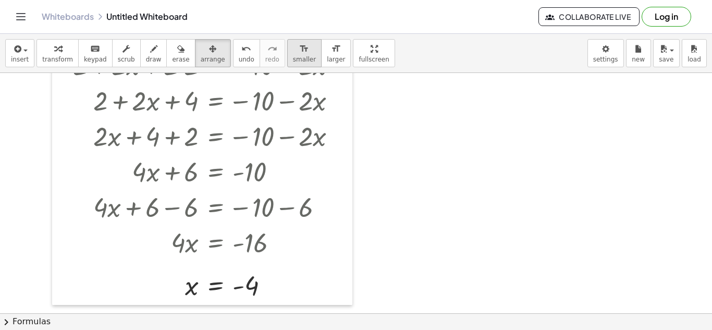
click at [299, 51] on icon "format_size" at bounding box center [304, 49] width 10 height 13
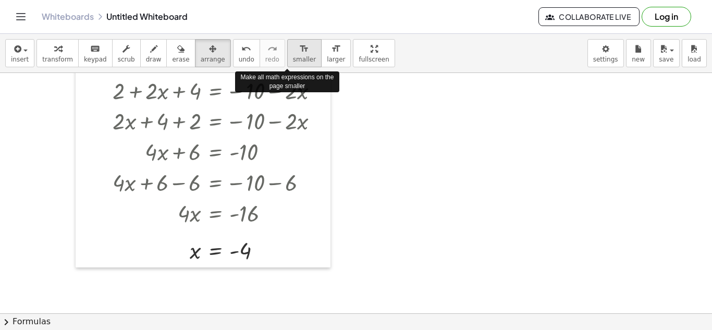
click at [299, 51] on icon "format_size" at bounding box center [304, 49] width 10 height 13
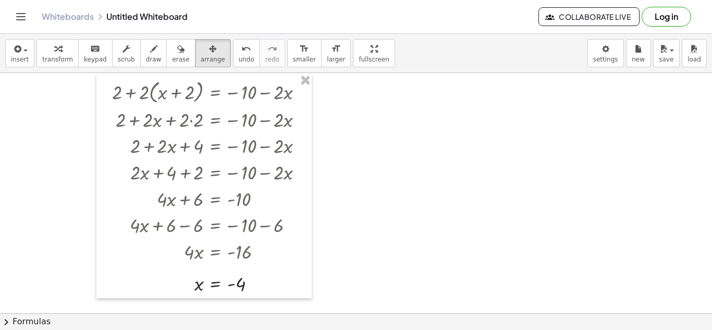
scroll to position [49, 0]
click at [367, 150] on div at bounding box center [356, 264] width 712 height 480
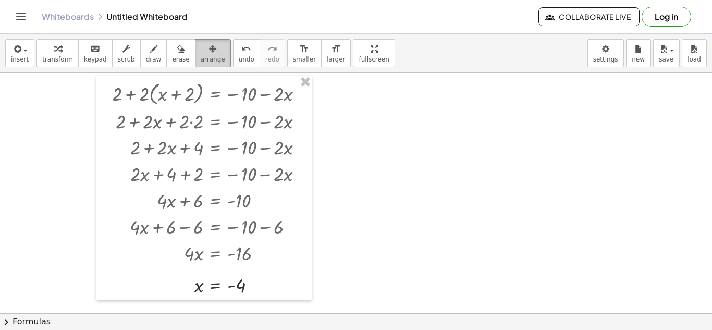
click at [208, 61] on span "arrange" at bounding box center [213, 59] width 24 height 7
click at [438, 67] on div "insert select one: Math Expression Function Text Youtube Video Graphing Geometr…" at bounding box center [356, 53] width 712 height 39
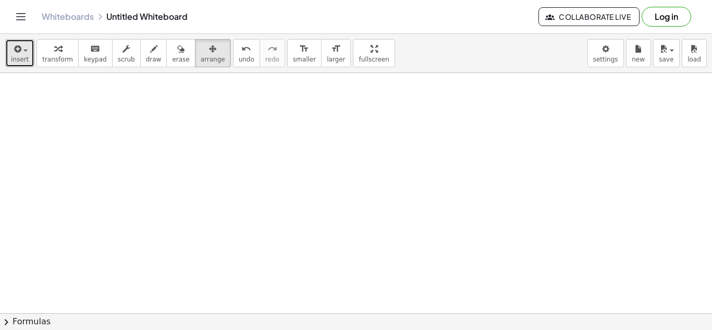
click at [24, 53] on div "button" at bounding box center [20, 48] width 18 height 13
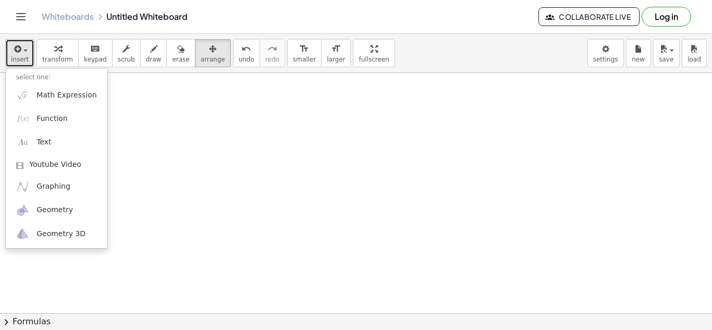
click at [24, 53] on div "button" at bounding box center [20, 48] width 18 height 13
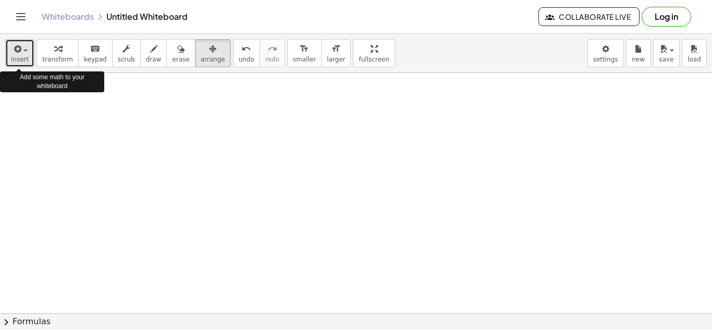
click at [24, 53] on div "button" at bounding box center [20, 48] width 18 height 13
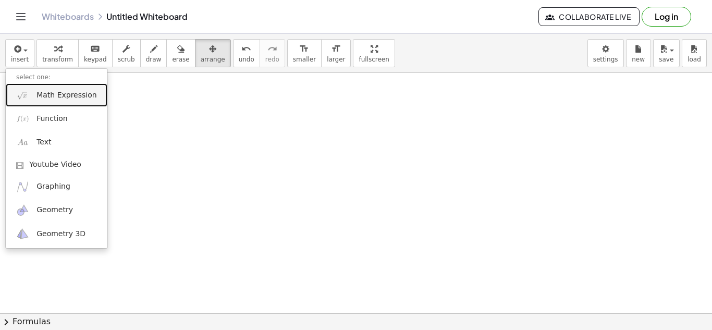
click at [49, 96] on span "Math Expression" at bounding box center [66, 95] width 60 height 10
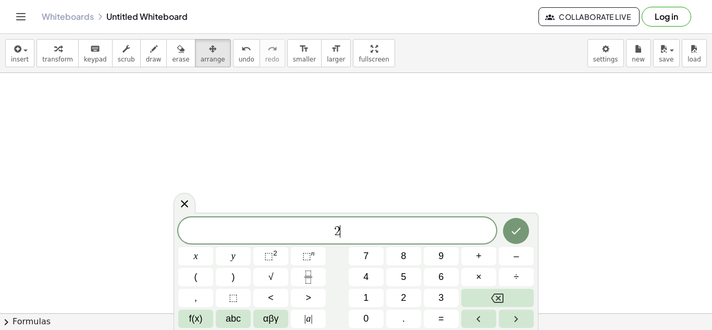
scroll to position [2, 0]
click at [524, 227] on button "Done" at bounding box center [516, 230] width 26 height 26
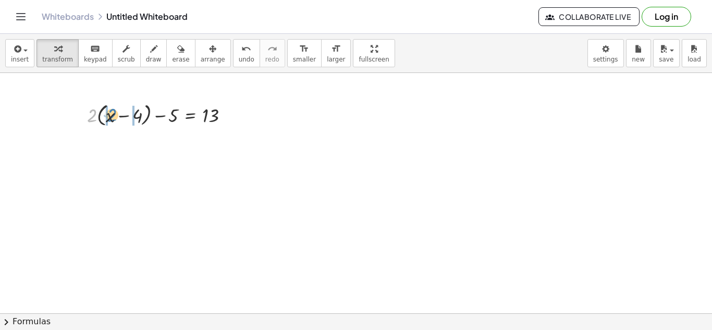
drag, startPoint x: 89, startPoint y: 116, endPoint x: 107, endPoint y: 116, distance: 18.2
click at [140, 144] on div at bounding box center [162, 142] width 160 height 27
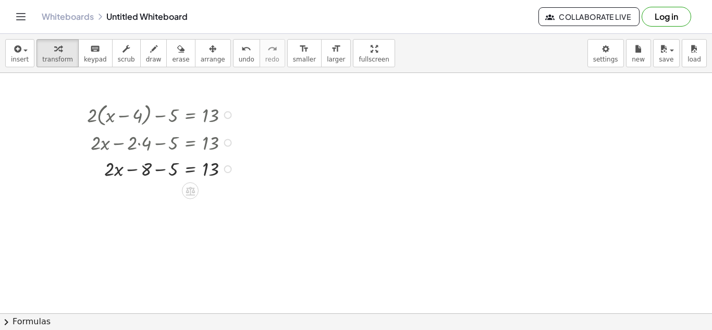
click at [158, 170] on div at bounding box center [162, 168] width 160 height 27
click at [151, 193] on div at bounding box center [162, 194] width 160 height 27
drag, startPoint x: 170, startPoint y: 200, endPoint x: 220, endPoint y: 211, distance: 51.2
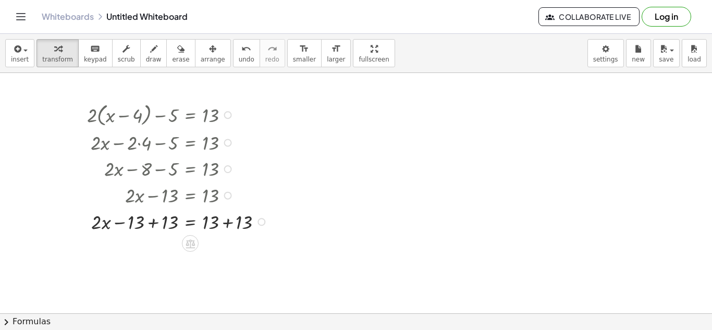
click at [155, 223] on div at bounding box center [179, 221] width 194 height 27
click at [220, 222] on div at bounding box center [179, 221] width 194 height 27
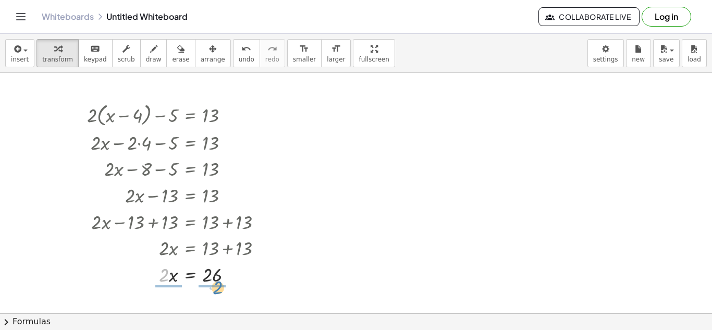
drag, startPoint x: 165, startPoint y: 277, endPoint x: 218, endPoint y: 290, distance: 55.3
click at [168, 273] on div at bounding box center [179, 274] width 194 height 38
click at [214, 275] on div at bounding box center [179, 274] width 194 height 38
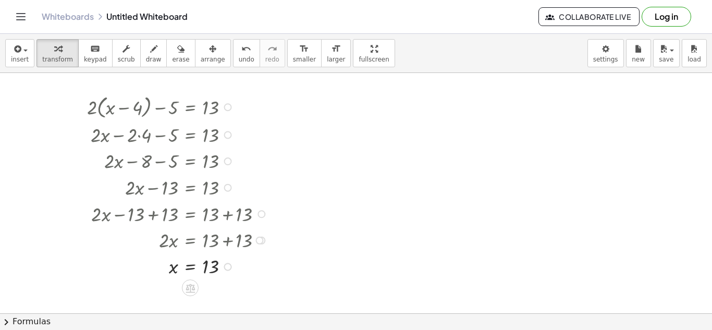
scroll to position [104, 0]
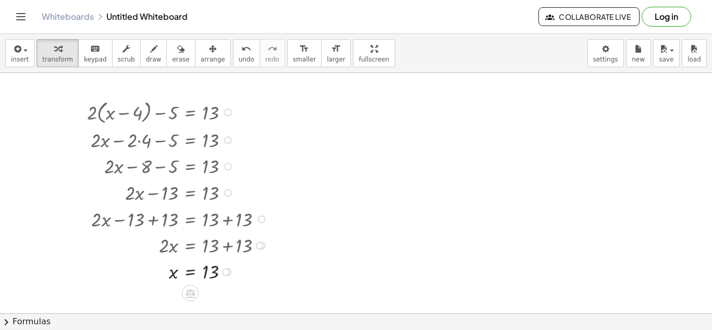
click at [169, 117] on div at bounding box center [179, 111] width 194 height 29
click at [201, 57] on span "arrange" at bounding box center [213, 59] width 24 height 7
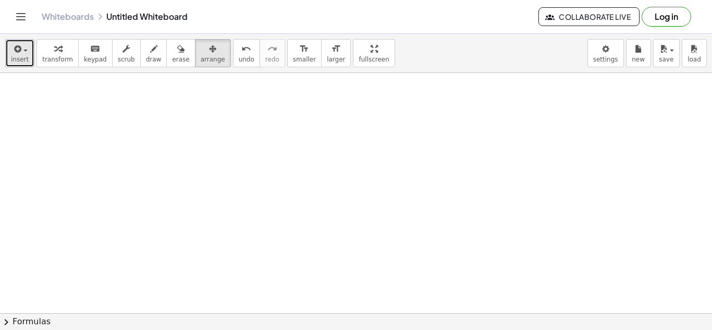
click at [16, 48] on icon "button" at bounding box center [16, 49] width 9 height 13
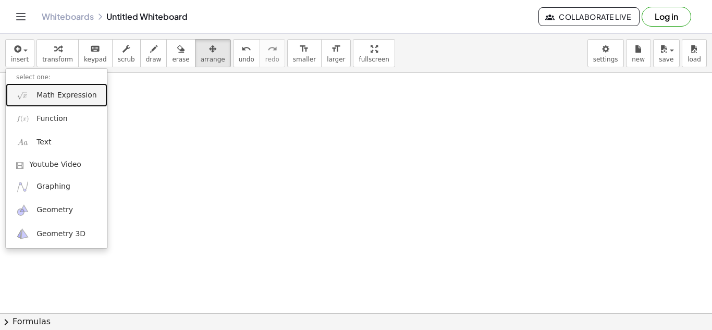
click at [40, 92] on span "Math Expression" at bounding box center [66, 95] width 60 height 10
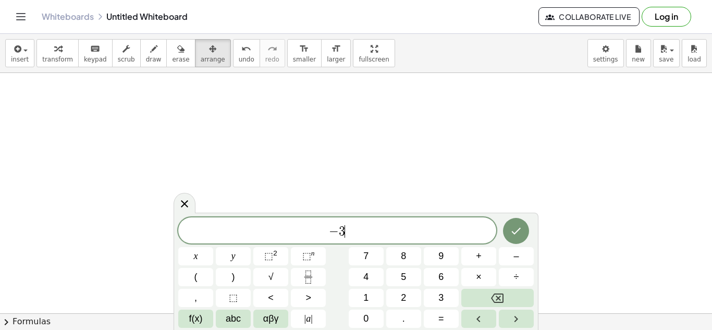
scroll to position [3, 0]
click at [192, 277] on button "(" at bounding box center [195, 277] width 35 height 18
click at [510, 226] on icon "Done" at bounding box center [515, 229] width 13 height 13
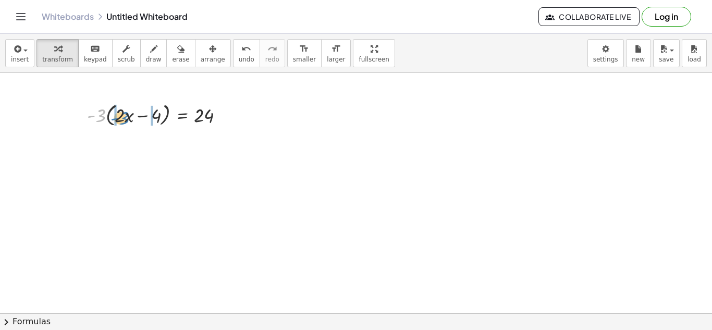
drag, startPoint x: 100, startPoint y: 111, endPoint x: 123, endPoint y: 114, distance: 23.6
click at [123, 114] on div at bounding box center [160, 113] width 156 height 29
click at [97, 145] on div at bounding box center [154, 142] width 165 height 27
click at [162, 145] on div at bounding box center [160, 142] width 156 height 27
click at [159, 145] on div at bounding box center [154, 142] width 165 height 27
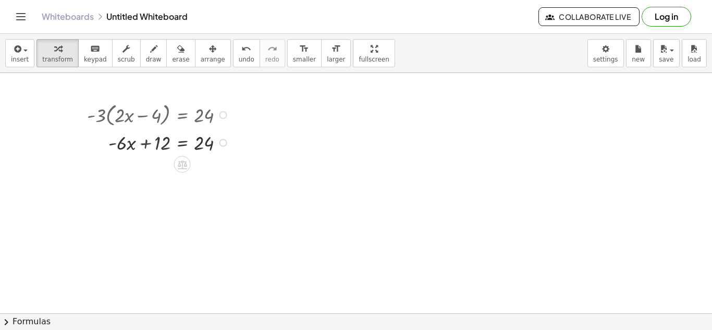
click at [147, 145] on div at bounding box center [154, 142] width 165 height 27
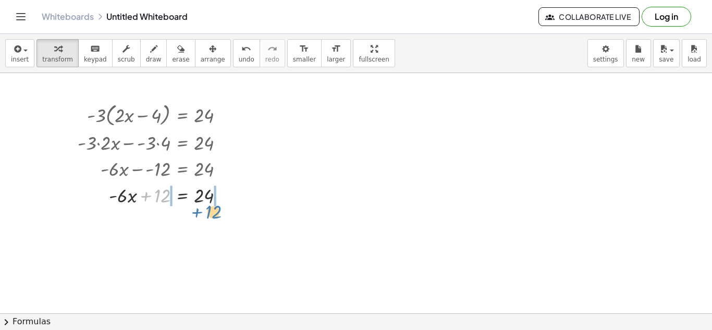
drag, startPoint x: 155, startPoint y: 198, endPoint x: 209, endPoint y: 214, distance: 56.4
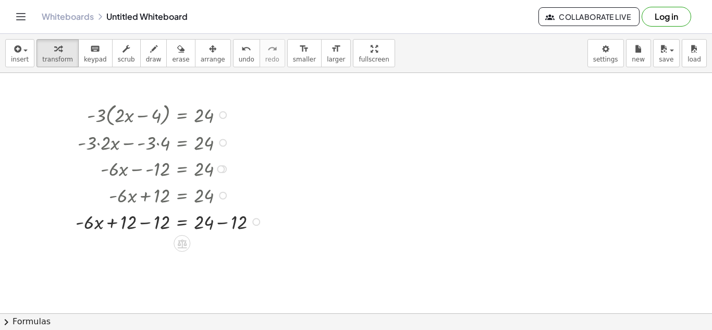
click at [146, 222] on div at bounding box center [170, 221] width 200 height 27
click at [227, 221] on div at bounding box center [170, 221] width 200 height 27
click at [223, 243] on div at bounding box center [170, 247] width 200 height 27
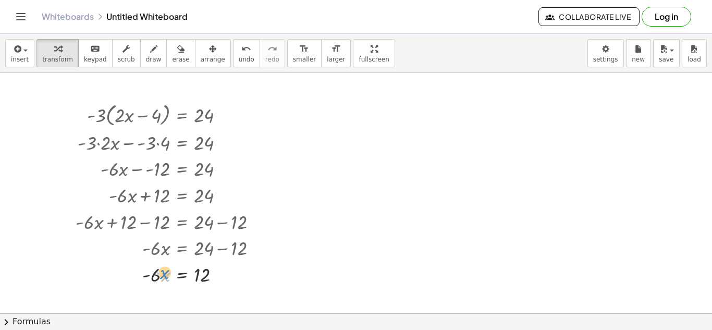
click at [160, 278] on div at bounding box center [170, 273] width 200 height 27
drag, startPoint x: 154, startPoint y: 280, endPoint x: 205, endPoint y: 291, distance: 51.6
click at [157, 275] on div at bounding box center [170, 274] width 200 height 38
click at [202, 278] on div at bounding box center [170, 274] width 200 height 38
click at [204, 61] on span "arrange" at bounding box center [213, 59] width 24 height 7
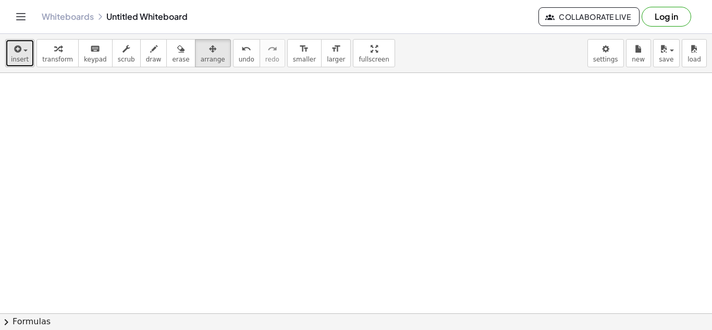
click at [16, 54] on icon "button" at bounding box center [16, 49] width 9 height 13
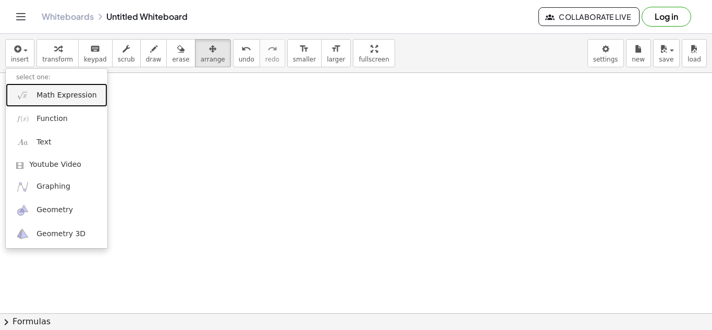
click at [49, 102] on link "Math Expression" at bounding box center [57, 94] width 102 height 23
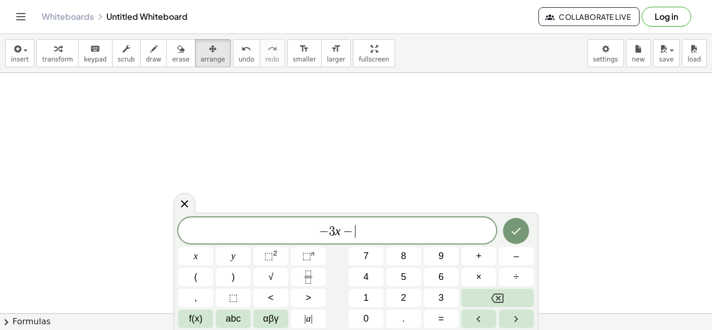
scroll to position [5, 0]
click at [482, 266] on div "− 3 x − 4 ​ x y ⬚ 2 ⬚ n 7 8 9 + – ( ) √ 4 5 6 × ÷ , ⬚ < > 1 2 3 f(x) abc αβγ | …" at bounding box center [355, 272] width 355 height 110
click at [480, 261] on span "+" at bounding box center [479, 256] width 6 height 14
click at [444, 250] on button "9" at bounding box center [440, 256] width 35 height 18
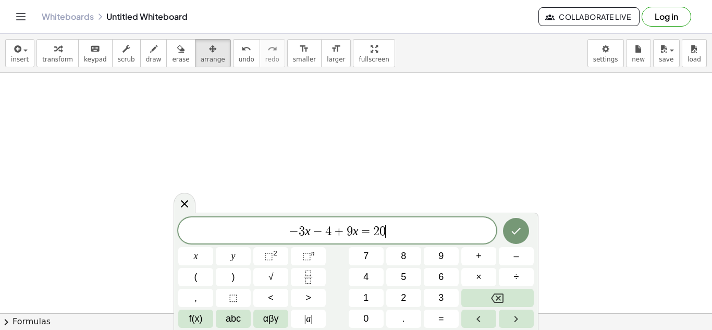
scroll to position [8, 0]
click at [521, 236] on icon "Done" at bounding box center [515, 231] width 13 height 13
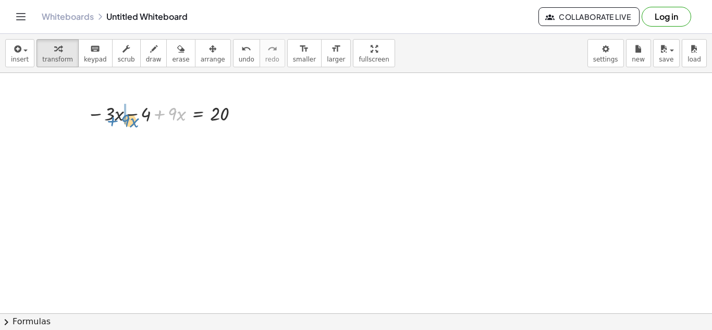
drag, startPoint x: 161, startPoint y: 116, endPoint x: 114, endPoint y: 123, distance: 47.4
click at [114, 123] on div at bounding box center [166, 112] width 168 height 27
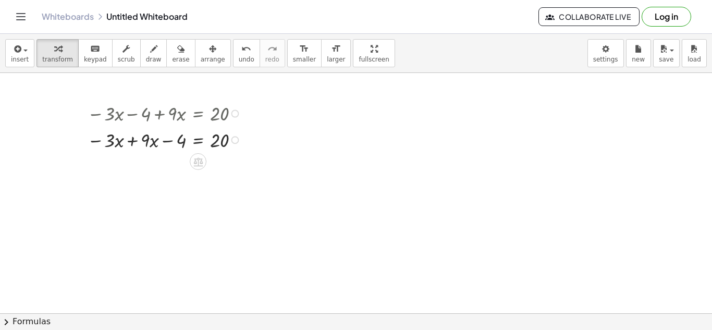
click at [133, 141] on div at bounding box center [166, 139] width 168 height 27
drag, startPoint x: 178, startPoint y: 168, endPoint x: 236, endPoint y: 183, distance: 60.3
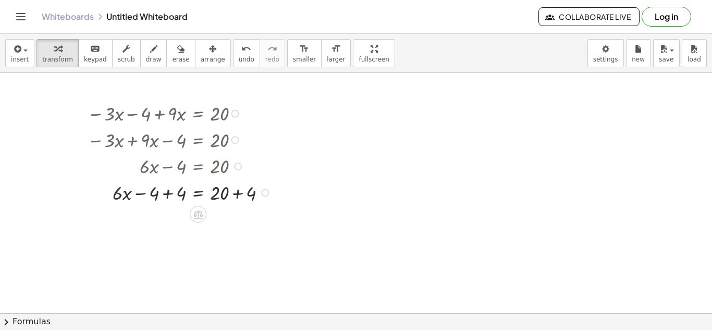
click at [171, 193] on div at bounding box center [180, 192] width 197 height 27
click at [233, 194] on div at bounding box center [180, 192] width 197 height 27
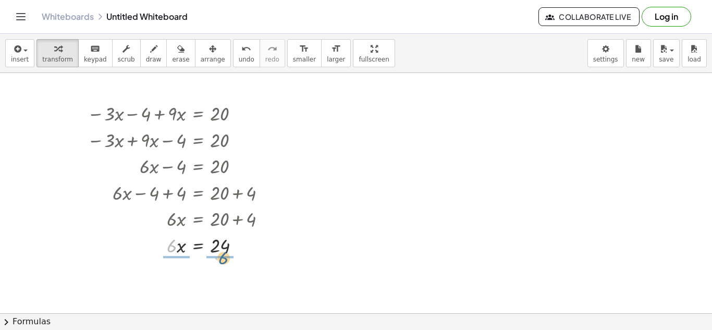
drag, startPoint x: 170, startPoint y: 248, endPoint x: 227, endPoint y: 259, distance: 57.9
click at [178, 277] on div at bounding box center [180, 277] width 197 height 38
click at [220, 278] on div at bounding box center [180, 277] width 197 height 38
